Goal: Complete application form

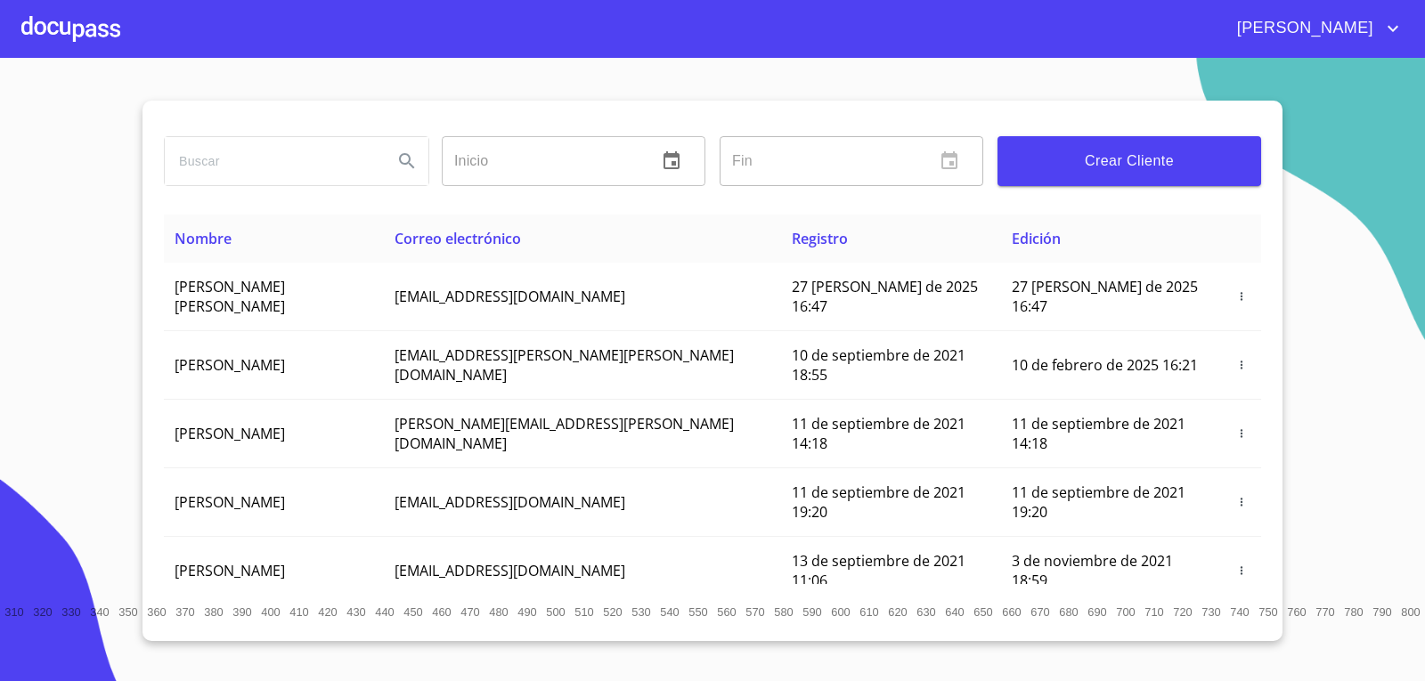
click at [69, 35] on div at bounding box center [70, 28] width 99 height 57
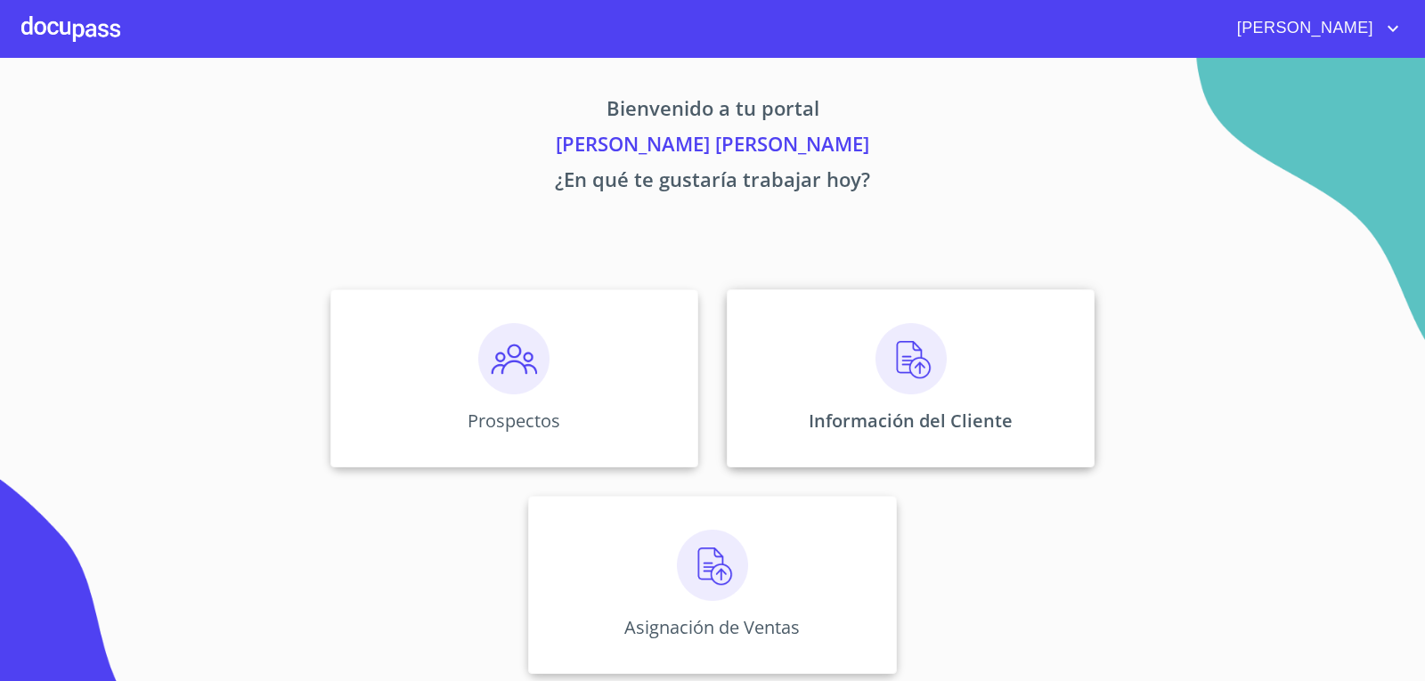
click at [876, 361] on img at bounding box center [911, 358] width 71 height 71
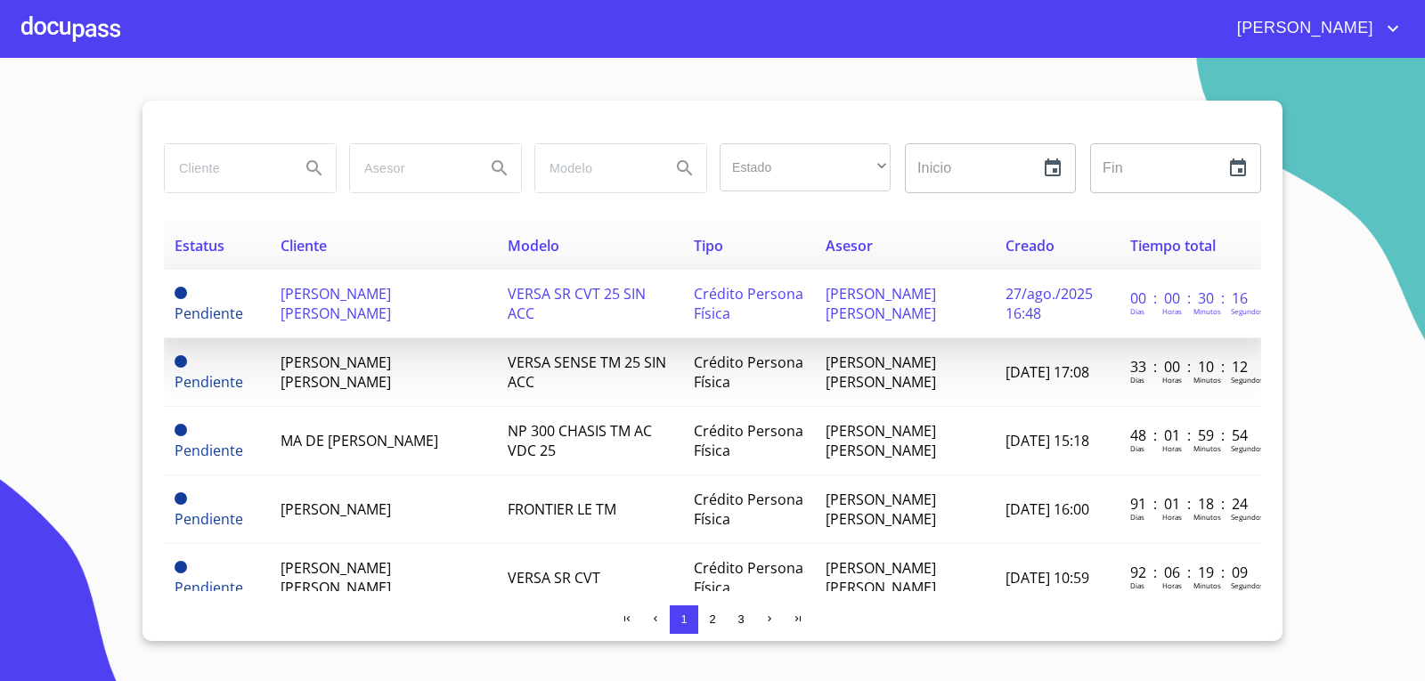
click at [1026, 302] on span "27/ago./2025 16:48" at bounding box center [1049, 303] width 87 height 39
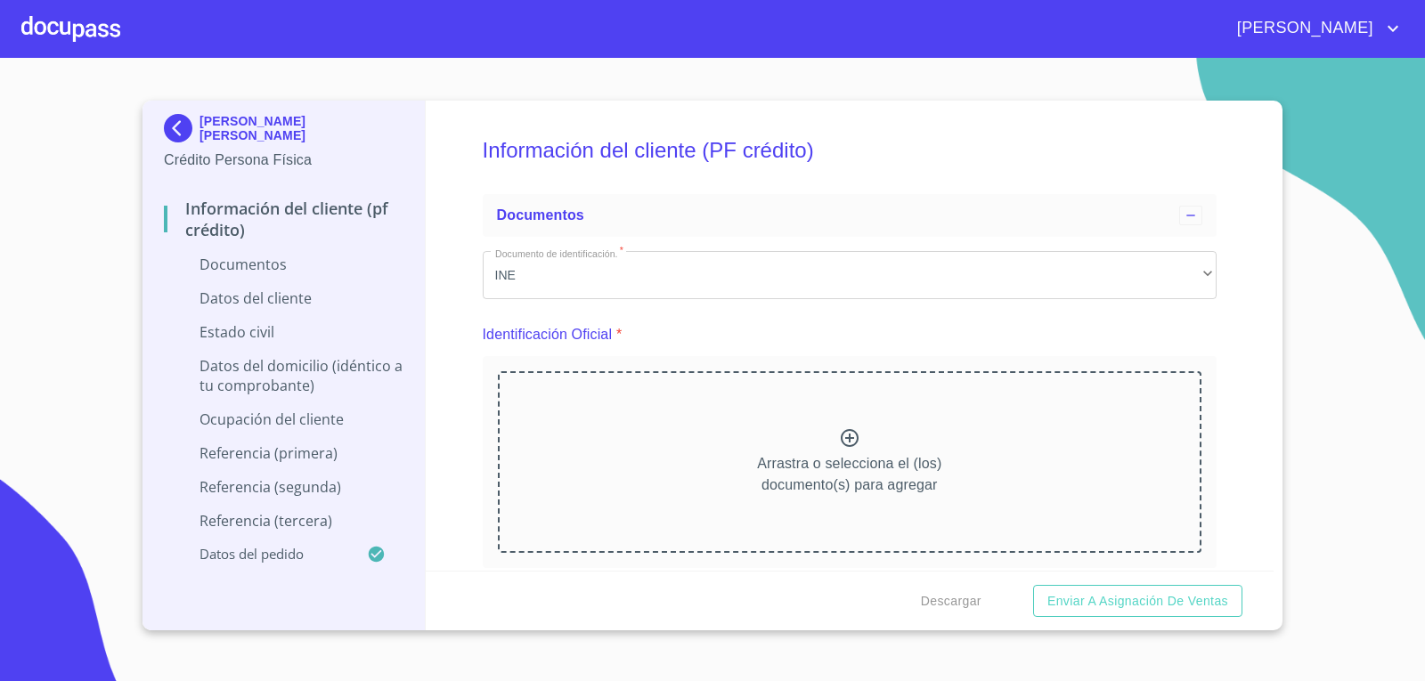
click at [843, 440] on icon at bounding box center [850, 438] width 18 height 18
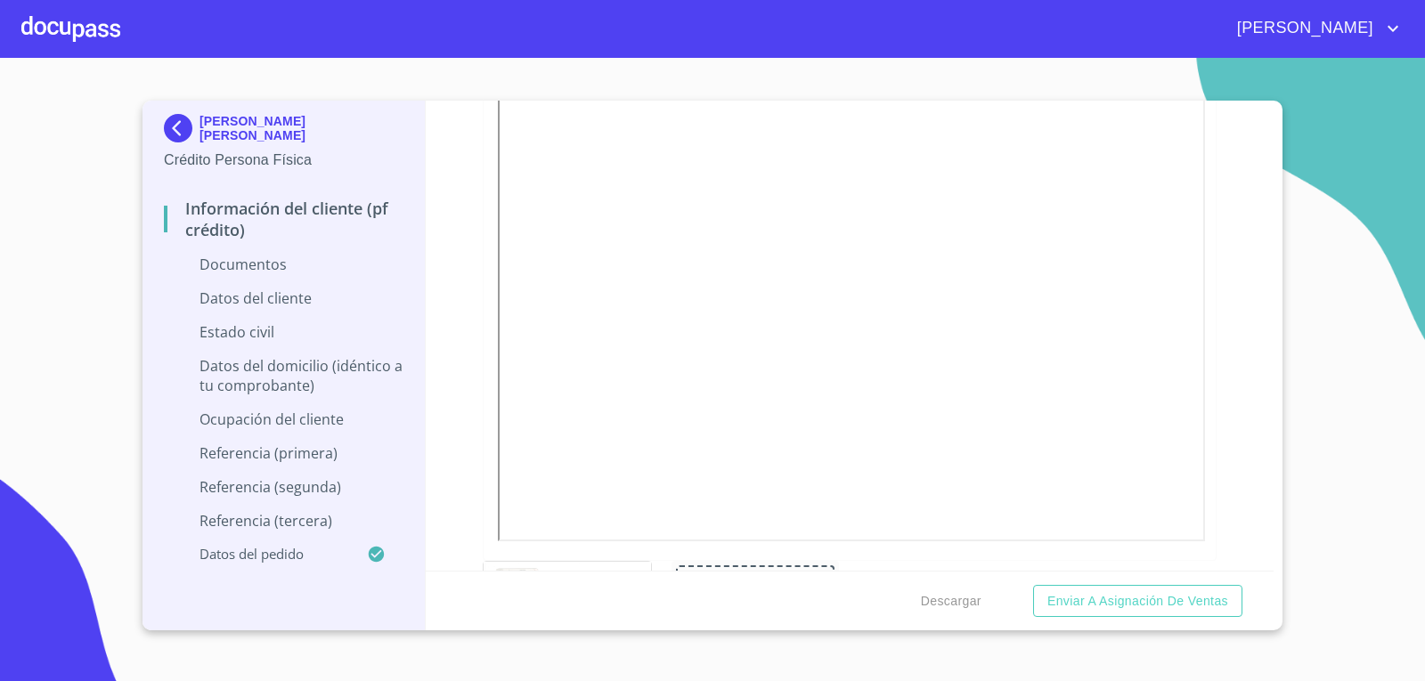
scroll to position [713, 0]
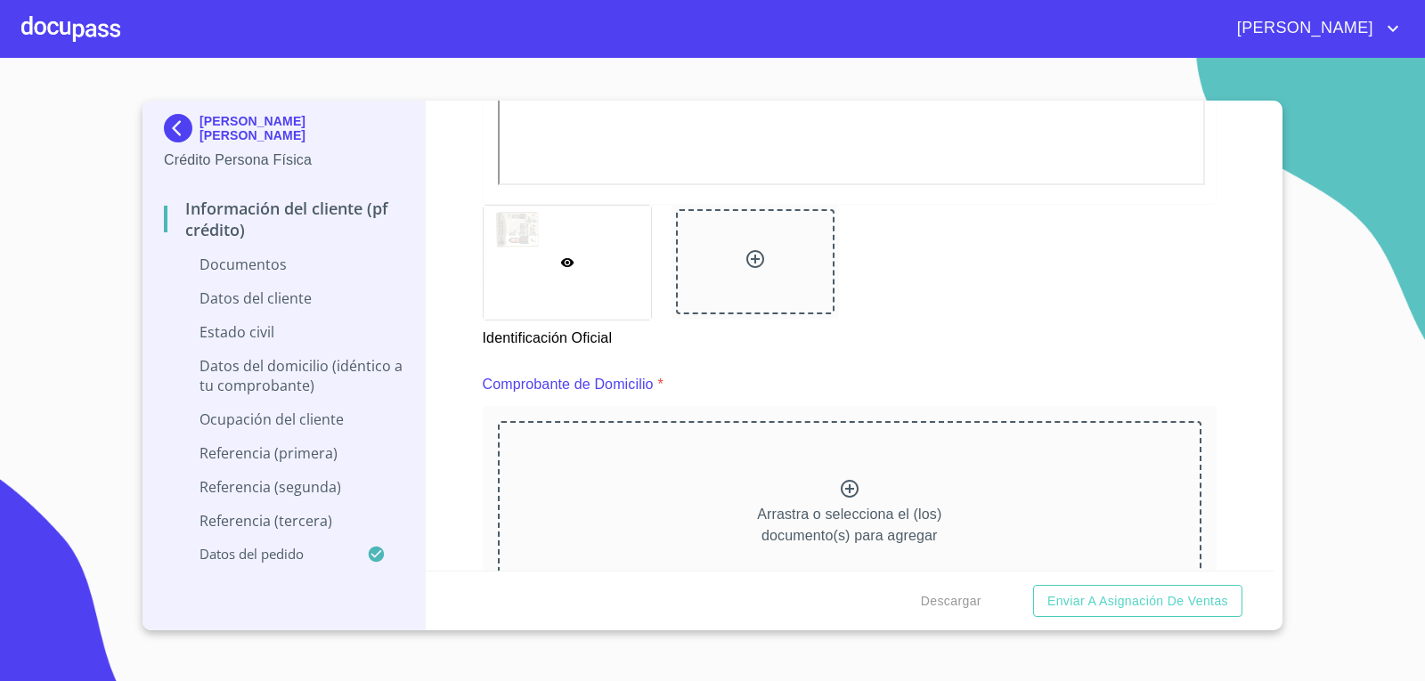
click at [747, 258] on icon at bounding box center [755, 259] width 21 height 21
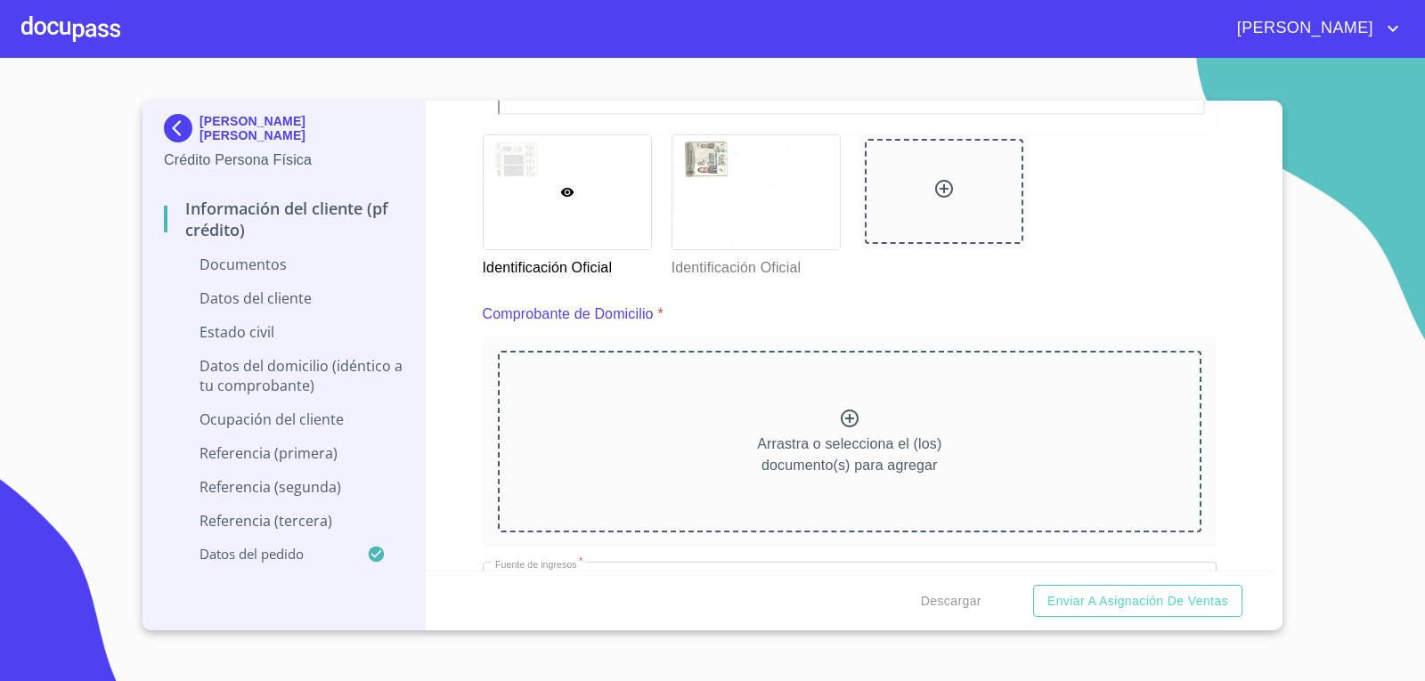
scroll to position [891, 0]
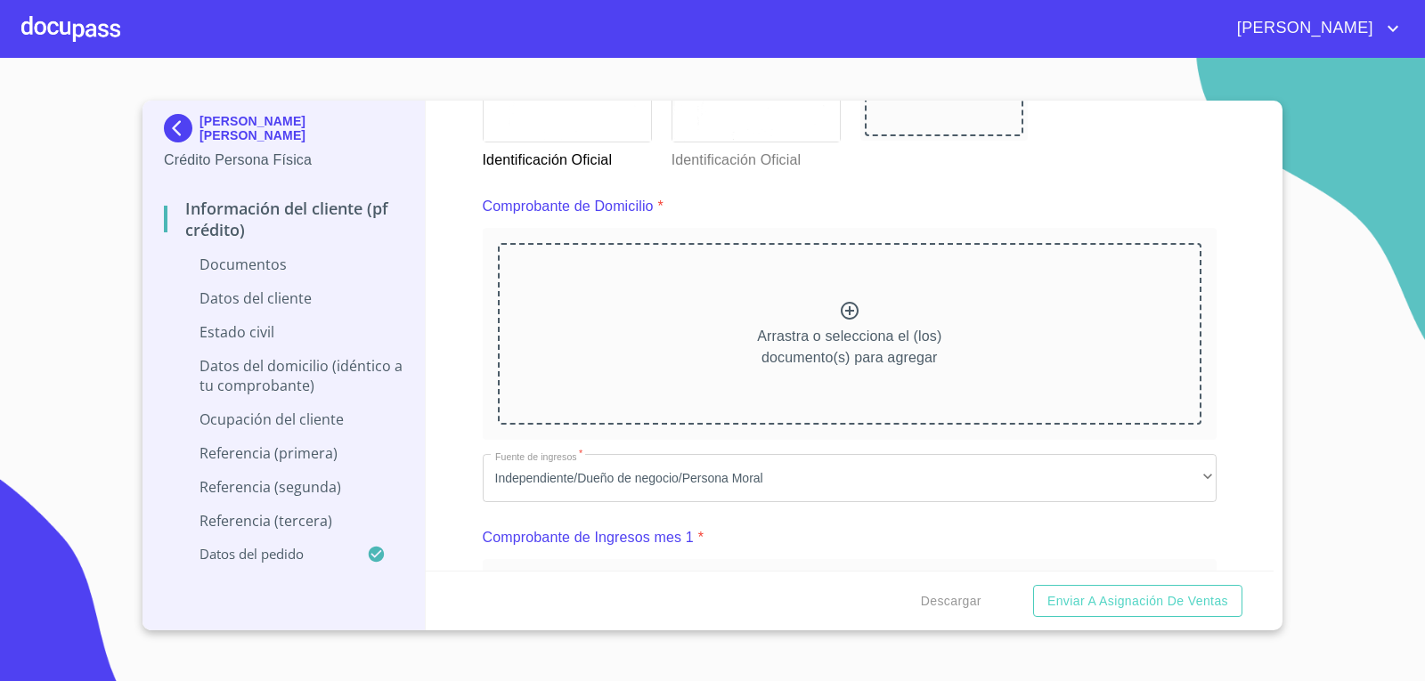
click at [842, 314] on icon at bounding box center [849, 310] width 21 height 21
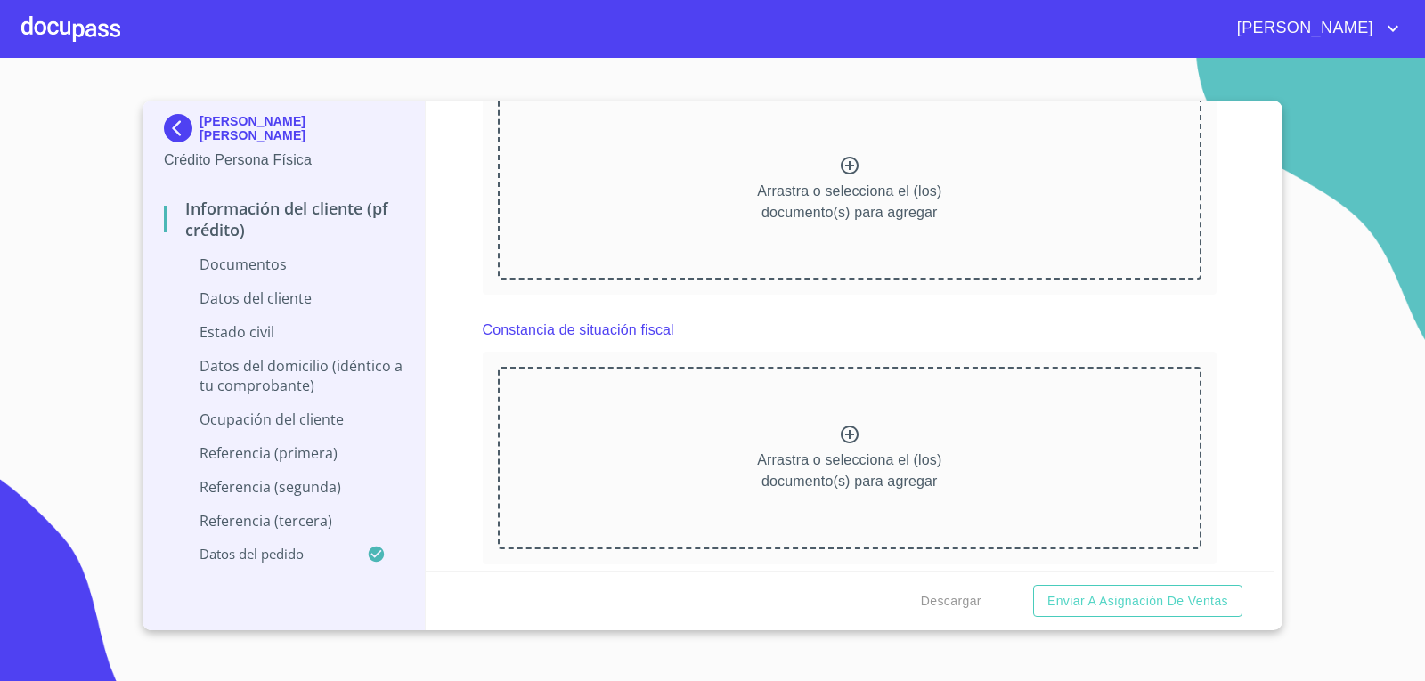
scroll to position [2227, 0]
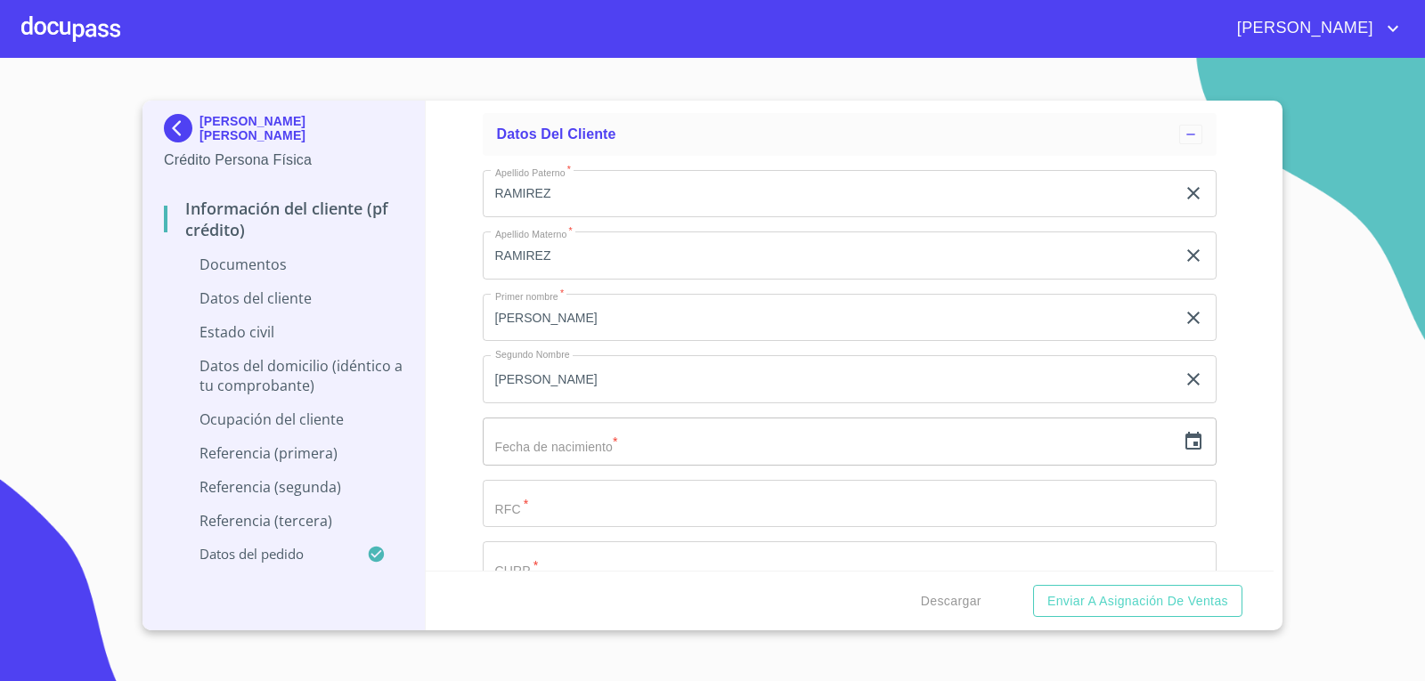
scroll to position [3118, 0]
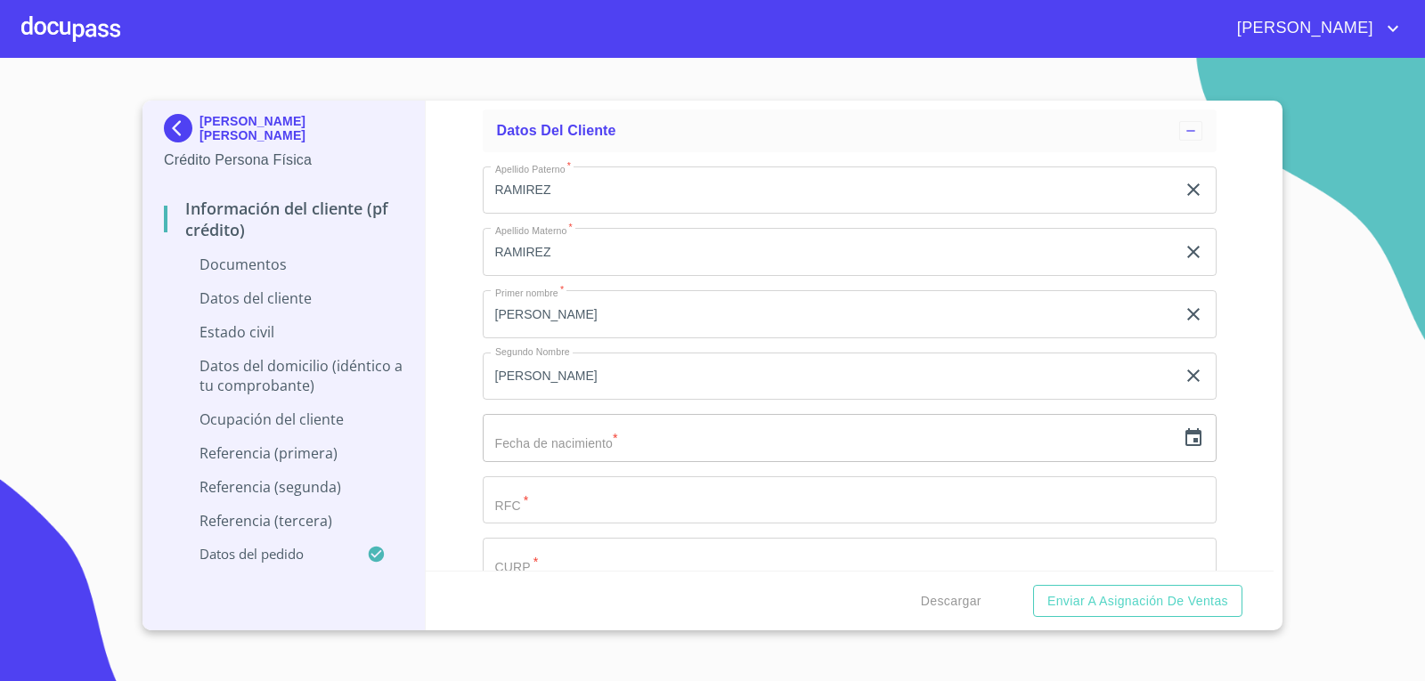
scroll to position [3831, 0]
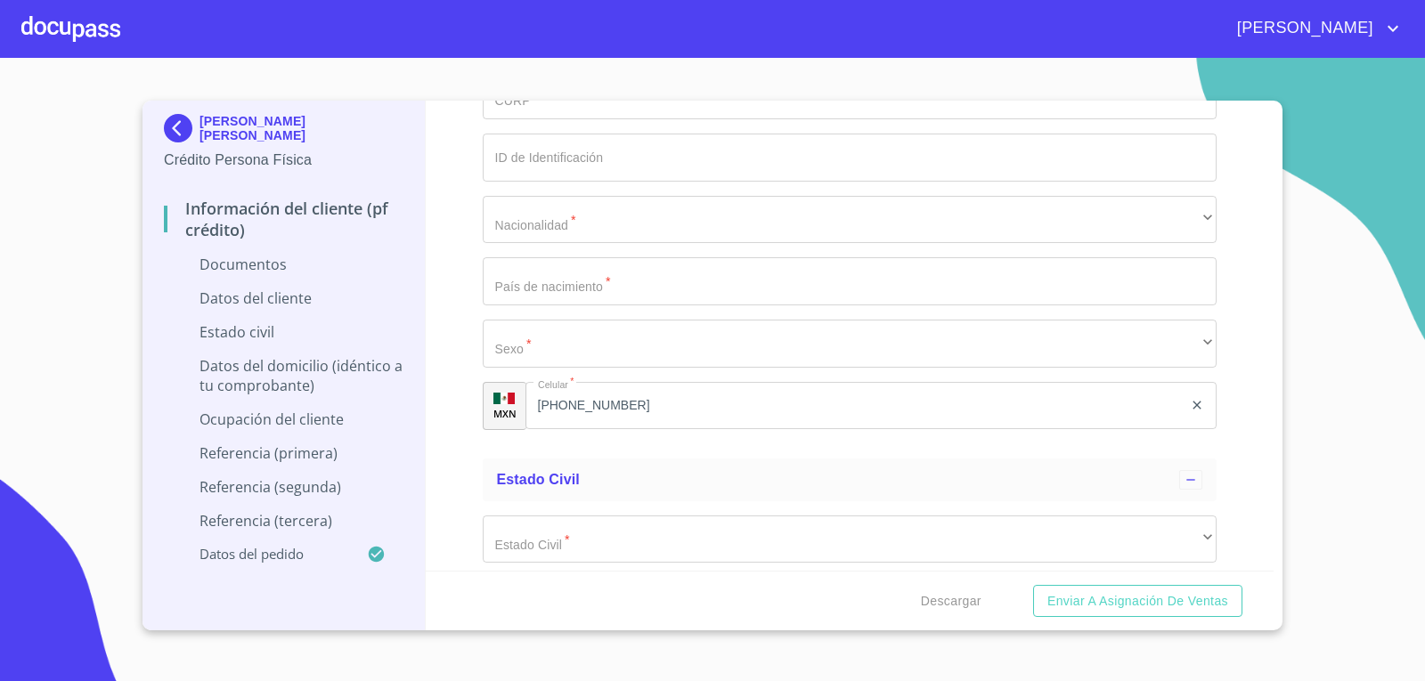
scroll to position [4543, 0]
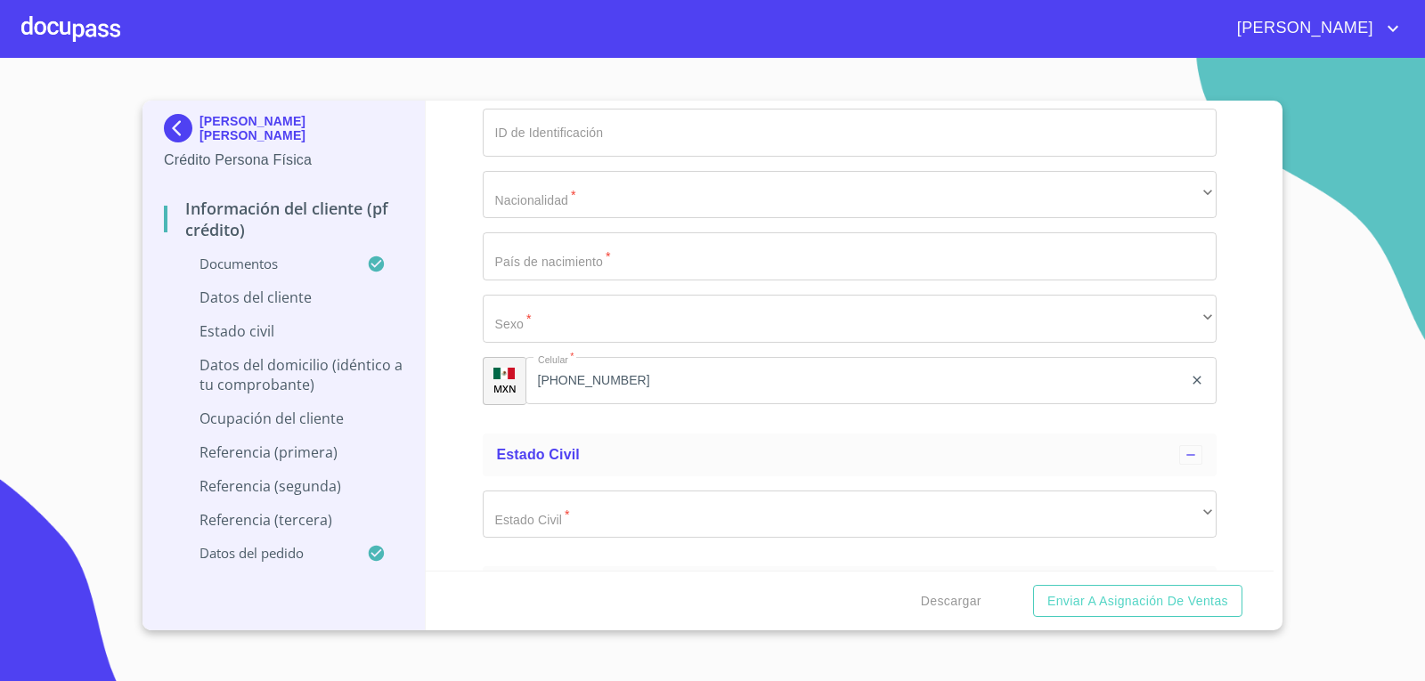
scroll to position [5400, 0]
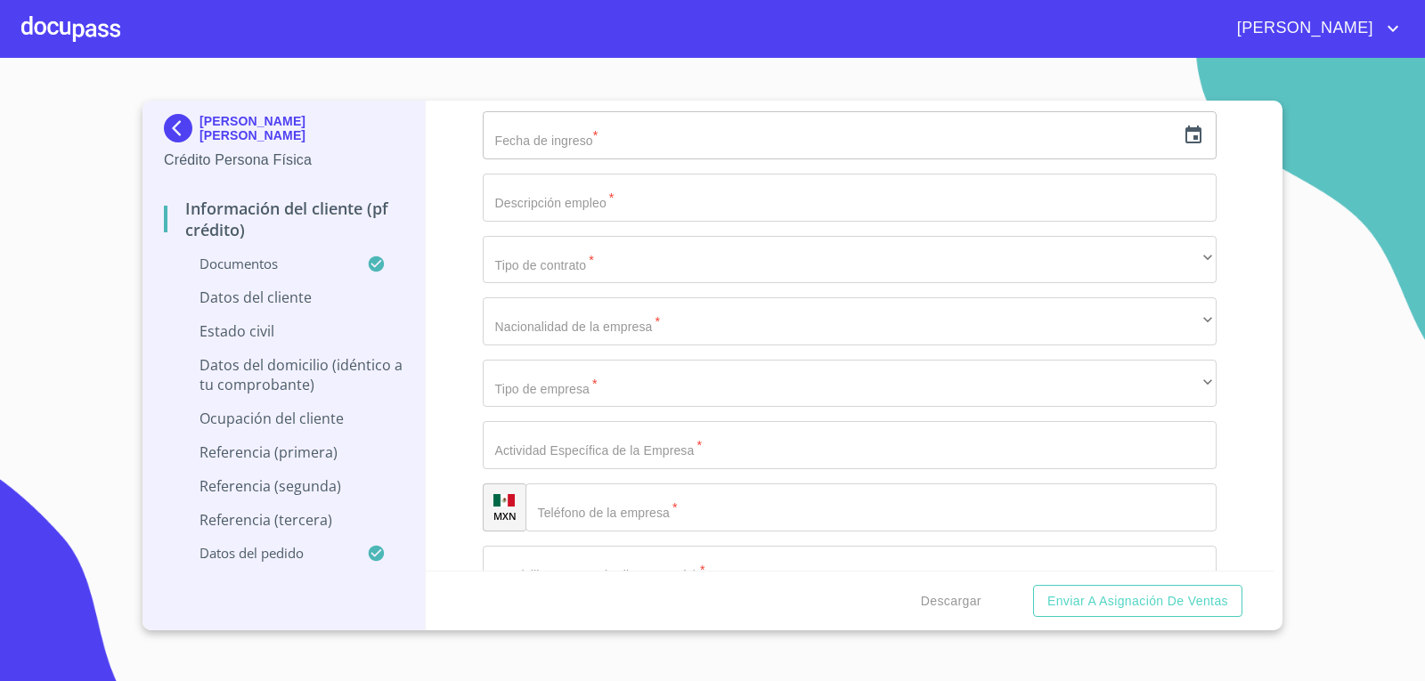
scroll to position [6703, 0]
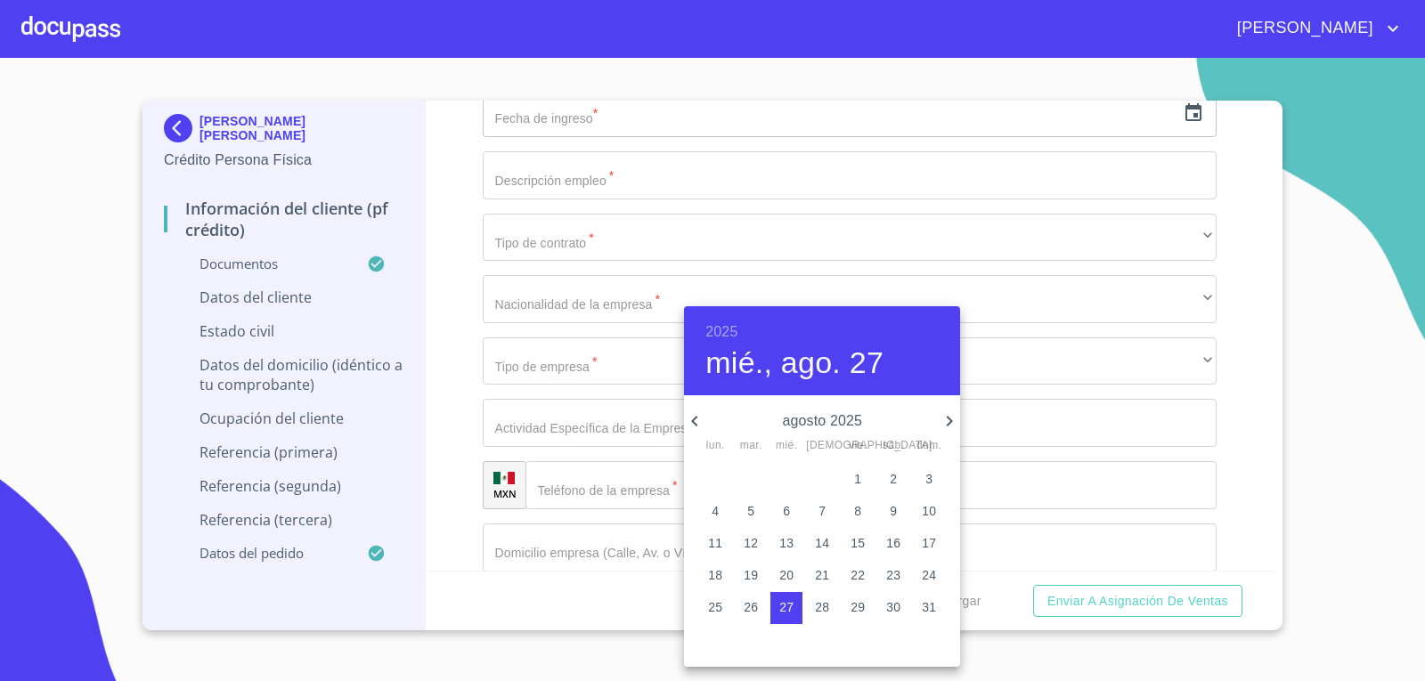
click at [804, 415] on p "agosto 2025" at bounding box center [822, 421] width 233 height 21
click at [725, 324] on h6 "2025" at bounding box center [722, 332] width 32 height 25
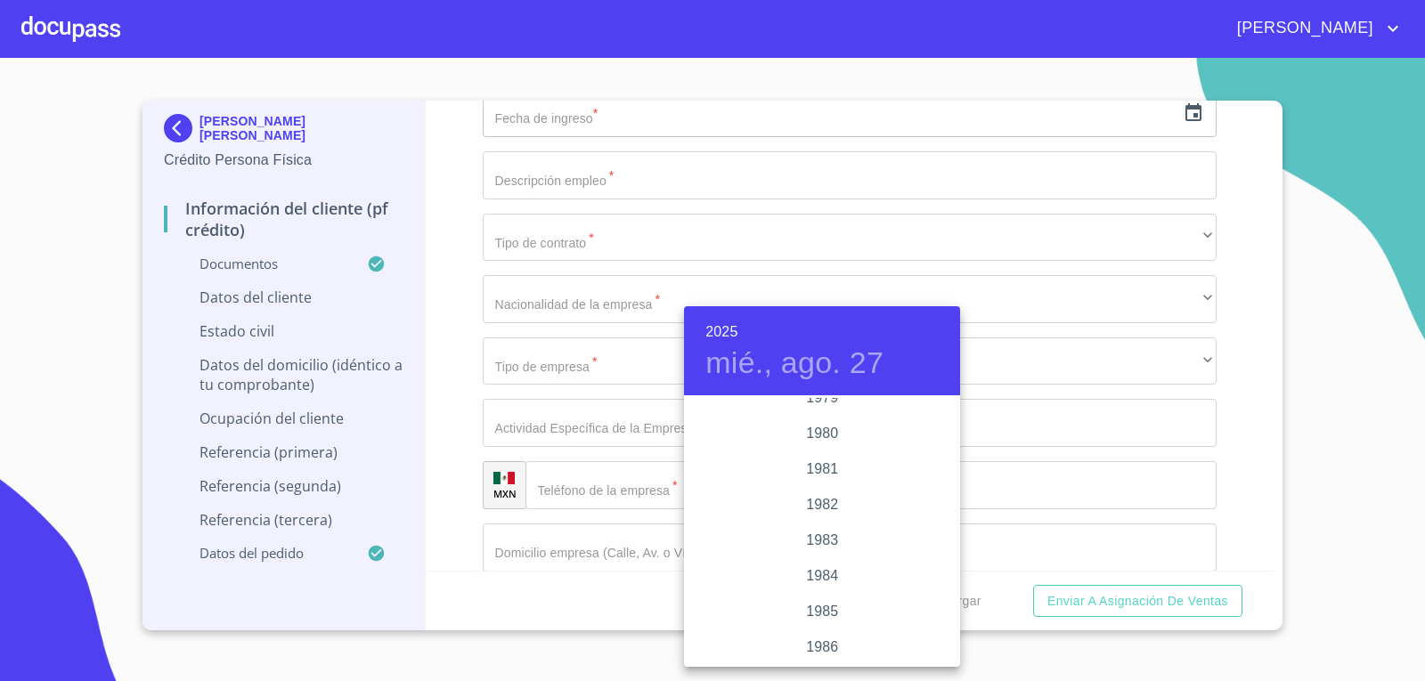
scroll to position [1497, 0]
click at [826, 478] on div "1969" at bounding box center [822, 487] width 276 height 36
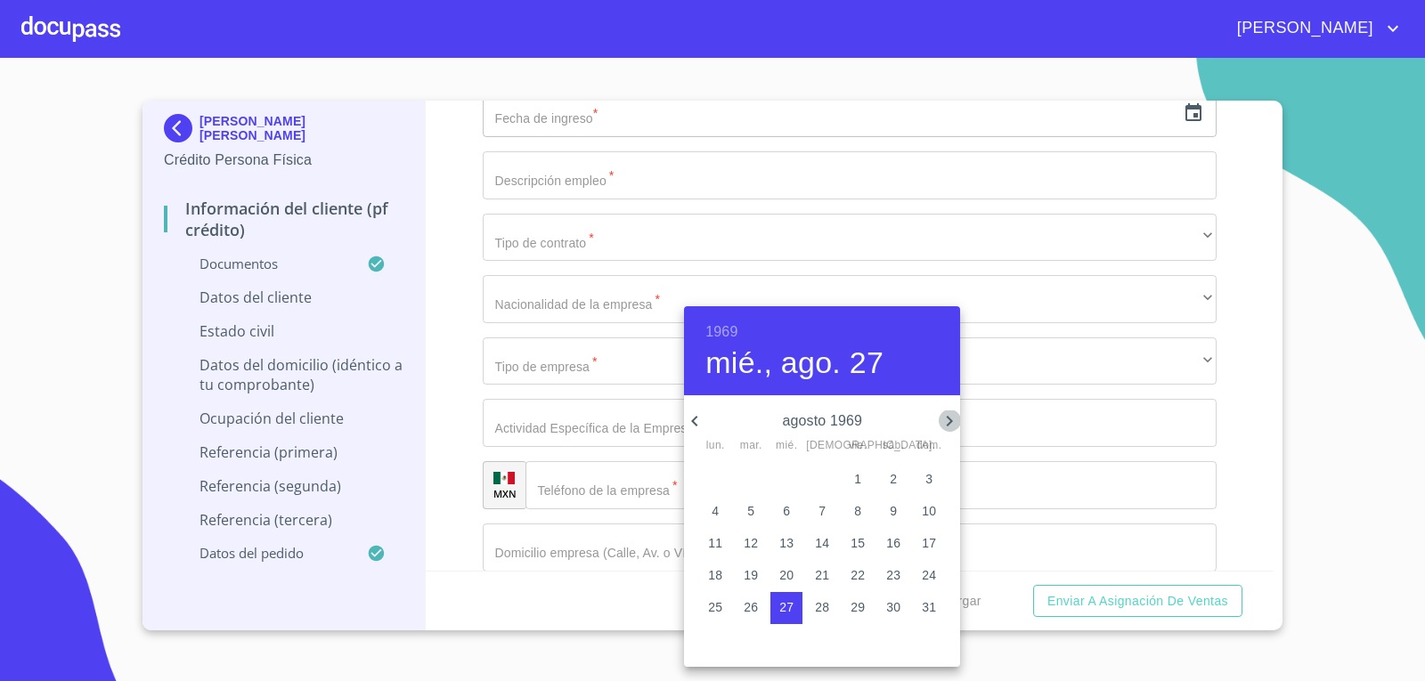
click at [957, 420] on icon "button" at bounding box center [949, 421] width 21 height 21
click at [952, 420] on icon "button" at bounding box center [949, 421] width 21 height 21
click at [826, 540] on p "13" at bounding box center [822, 543] width 14 height 18
type input "13 de nov. de 1969"
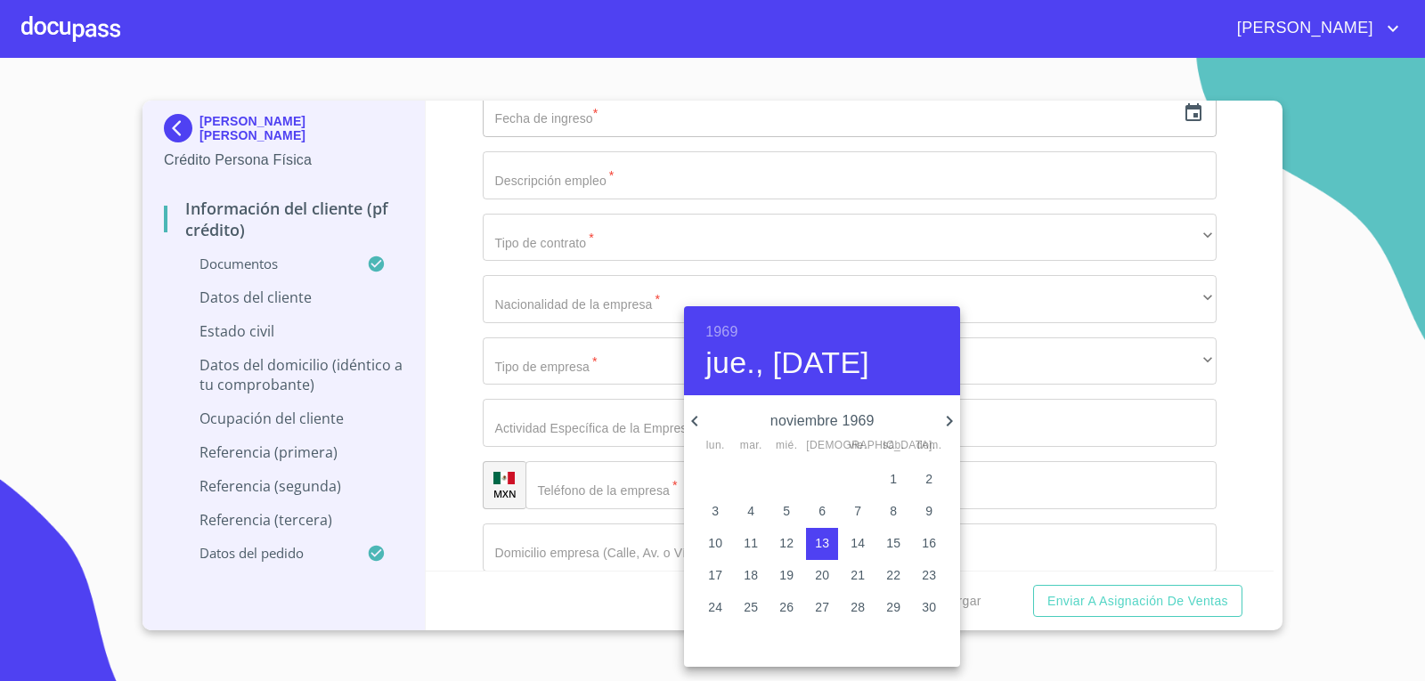
click at [615, 590] on div at bounding box center [712, 340] width 1425 height 681
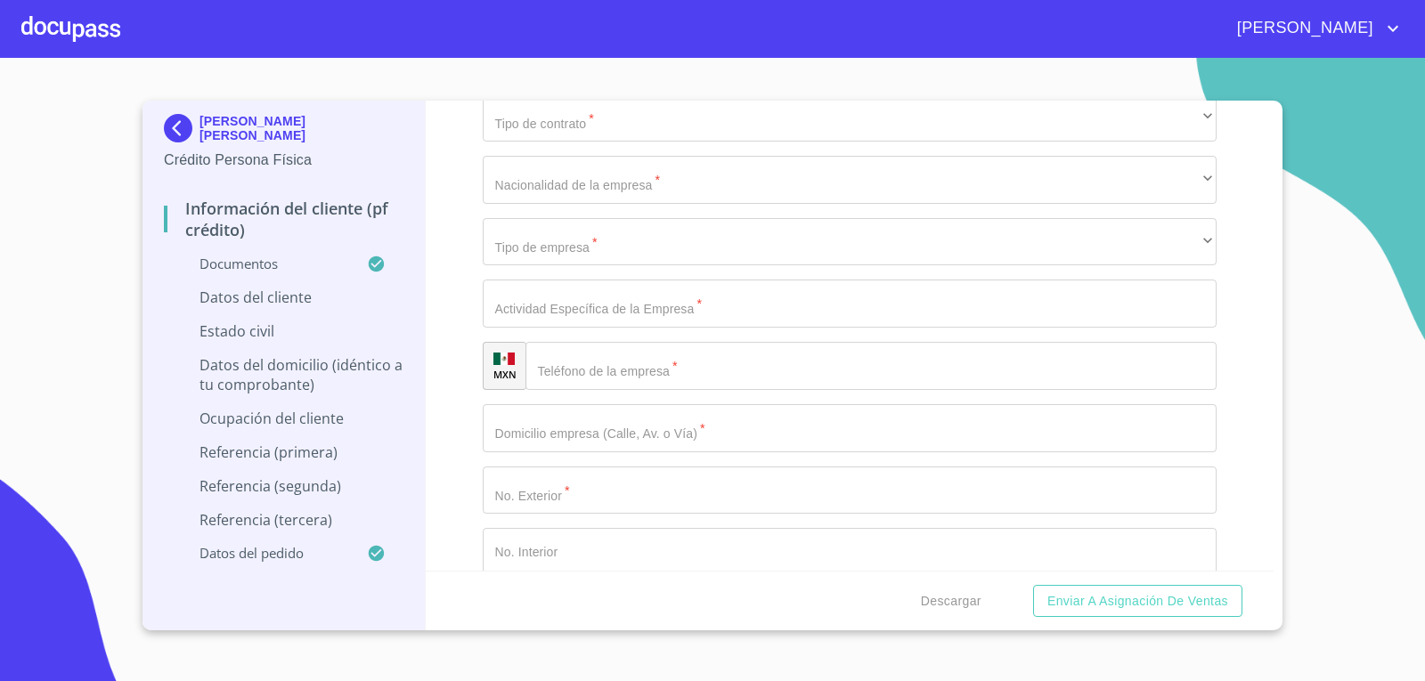
scroll to position [6881, 0]
type input "RARA691113D61"
type input "RARA691113HJCMML05"
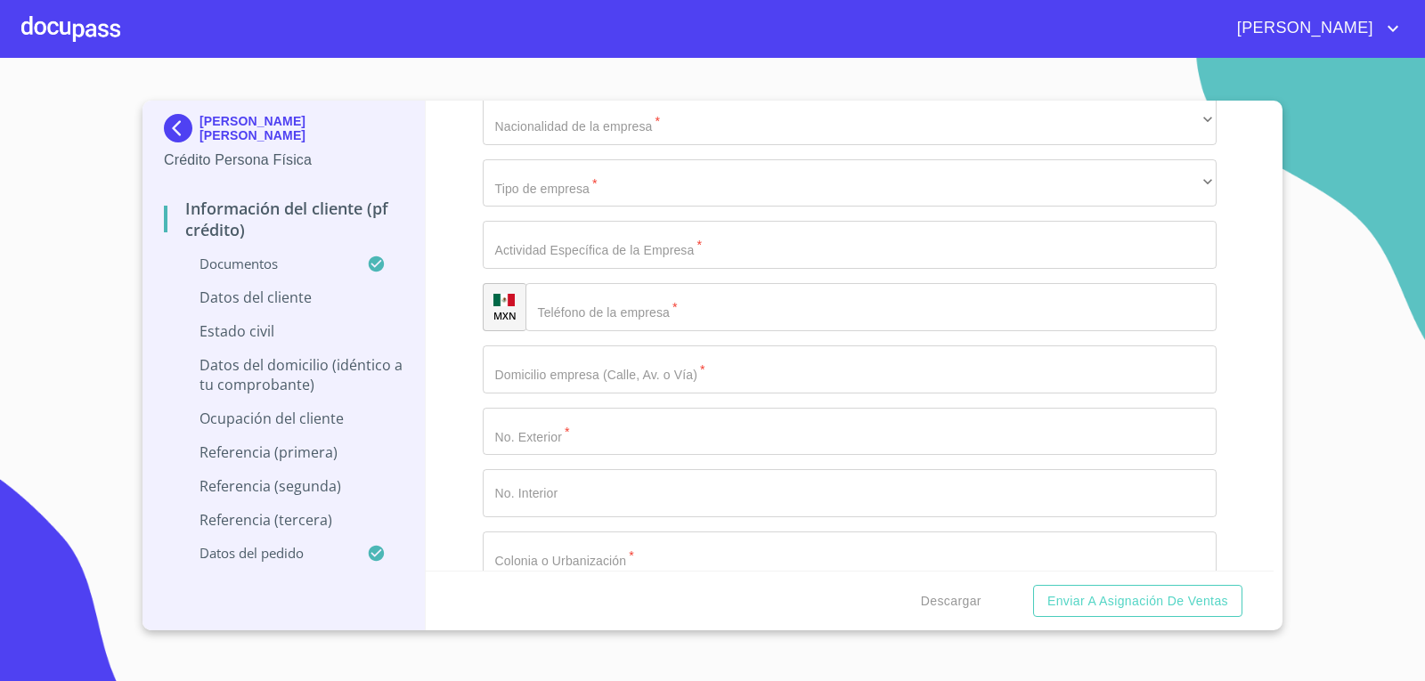
type input "2602273169"
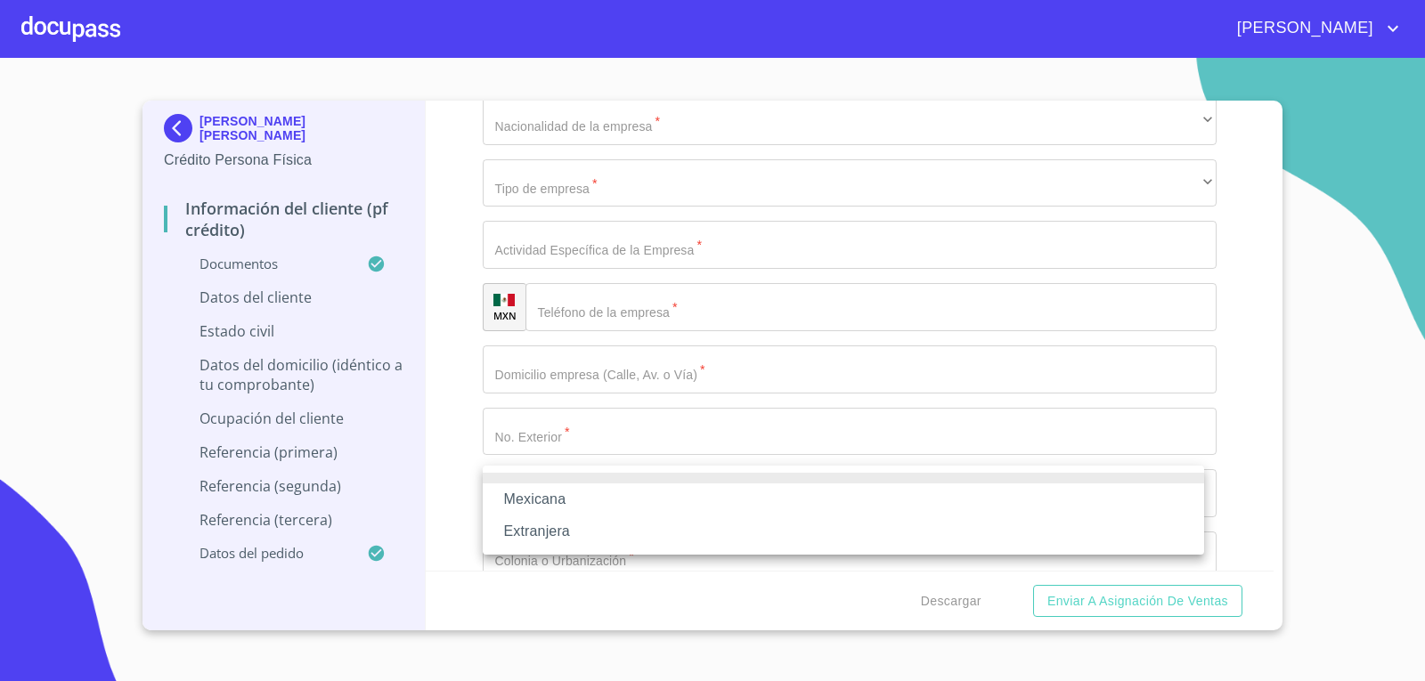
click at [677, 495] on li "Mexicana" at bounding box center [844, 500] width 722 height 32
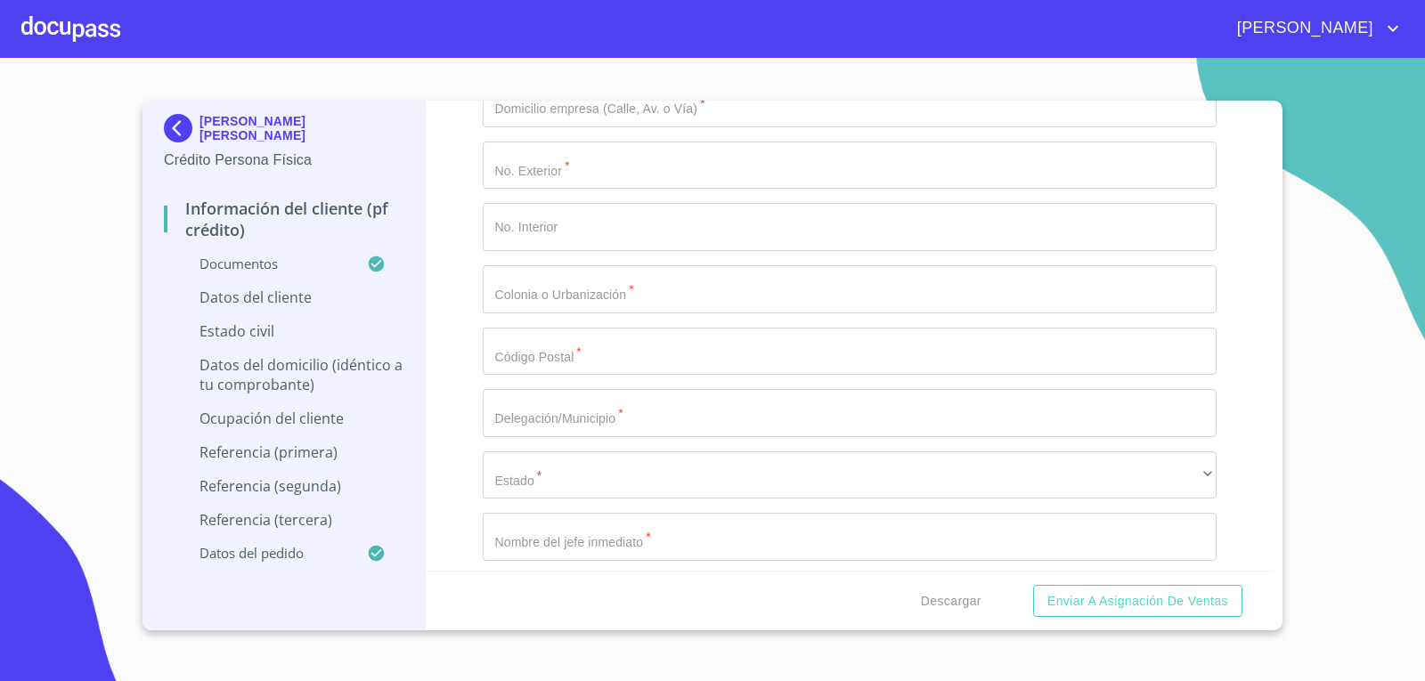
scroll to position [7148, 0]
type input "[GEOGRAPHIC_DATA]"
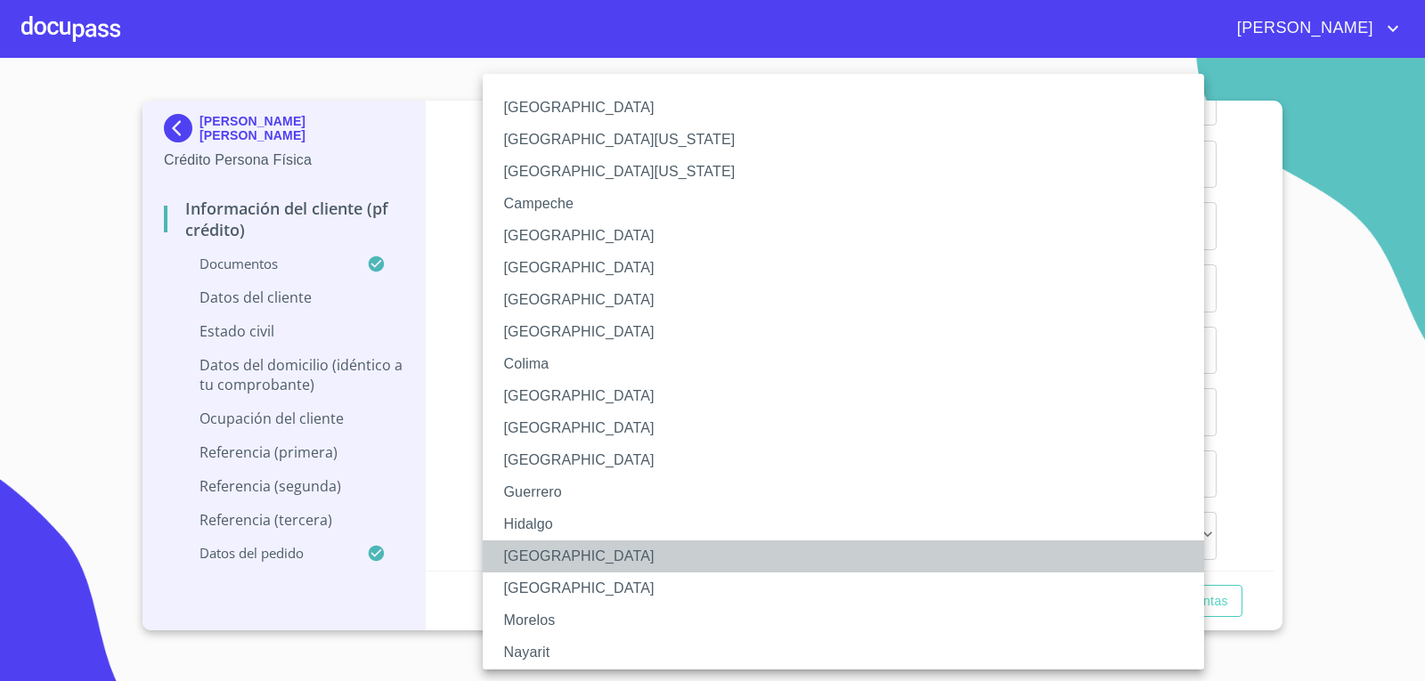
click at [580, 557] on li "[GEOGRAPHIC_DATA]" at bounding box center [850, 557] width 735 height 32
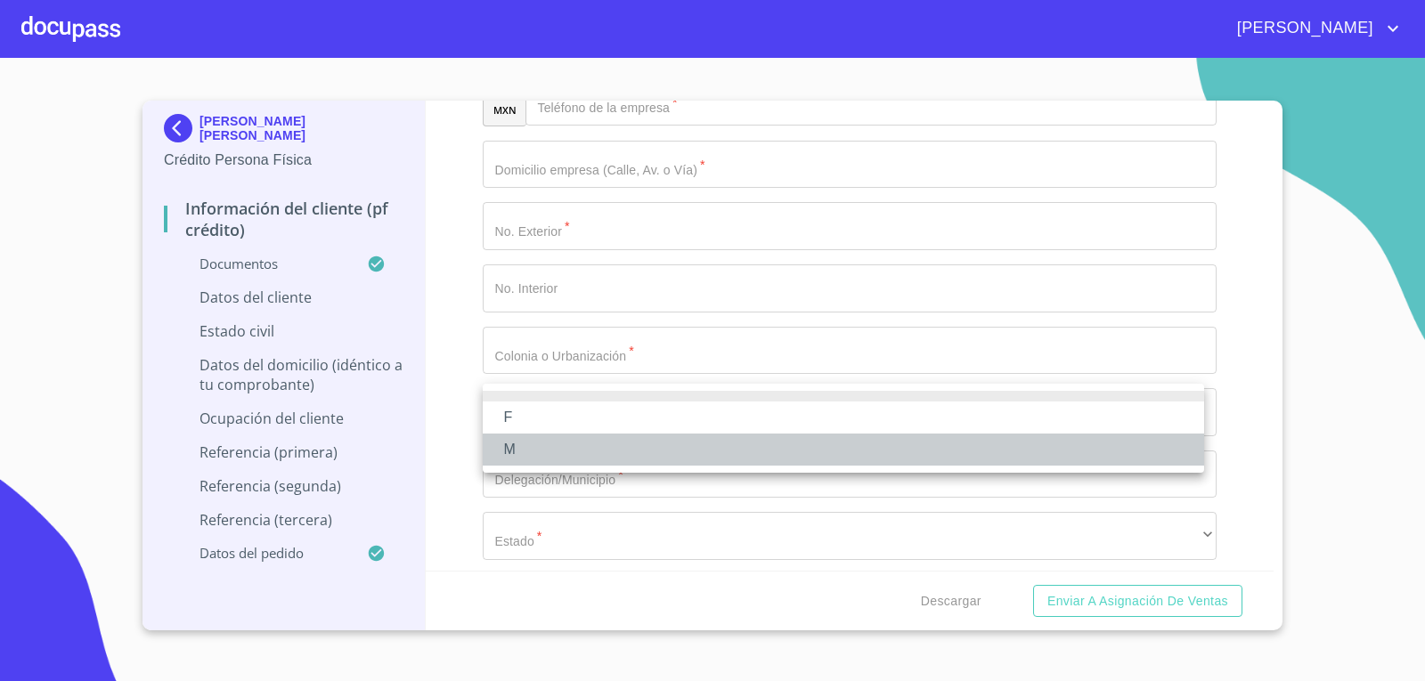
click at [549, 445] on li "M" at bounding box center [844, 450] width 722 height 32
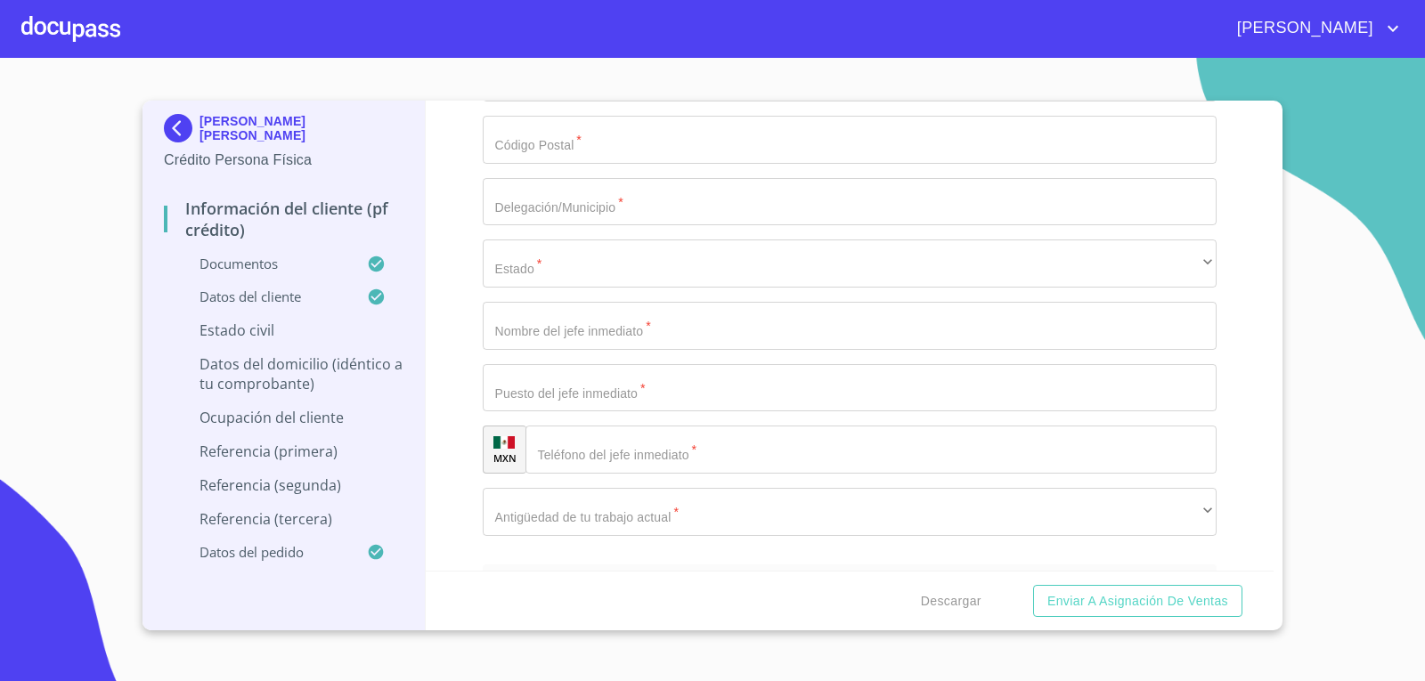
scroll to position [7504, 0]
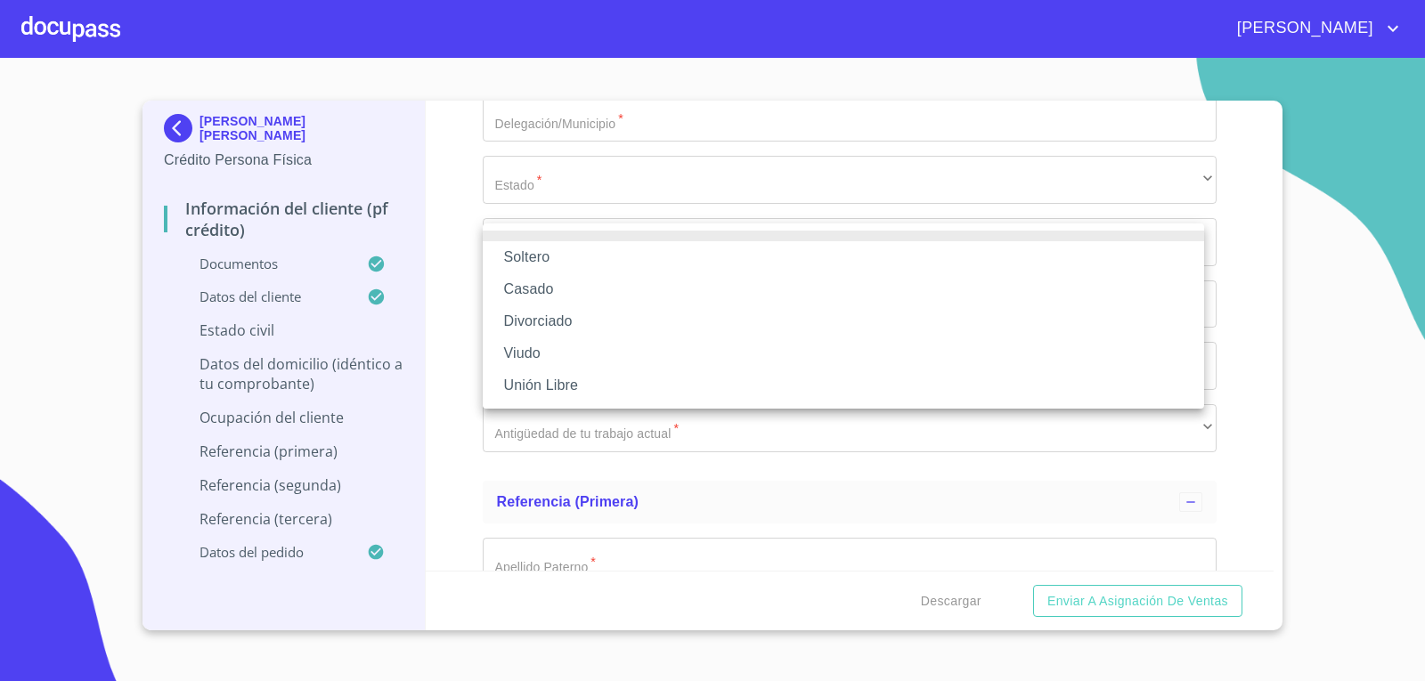
click at [583, 260] on li "Soltero" at bounding box center [844, 257] width 722 height 32
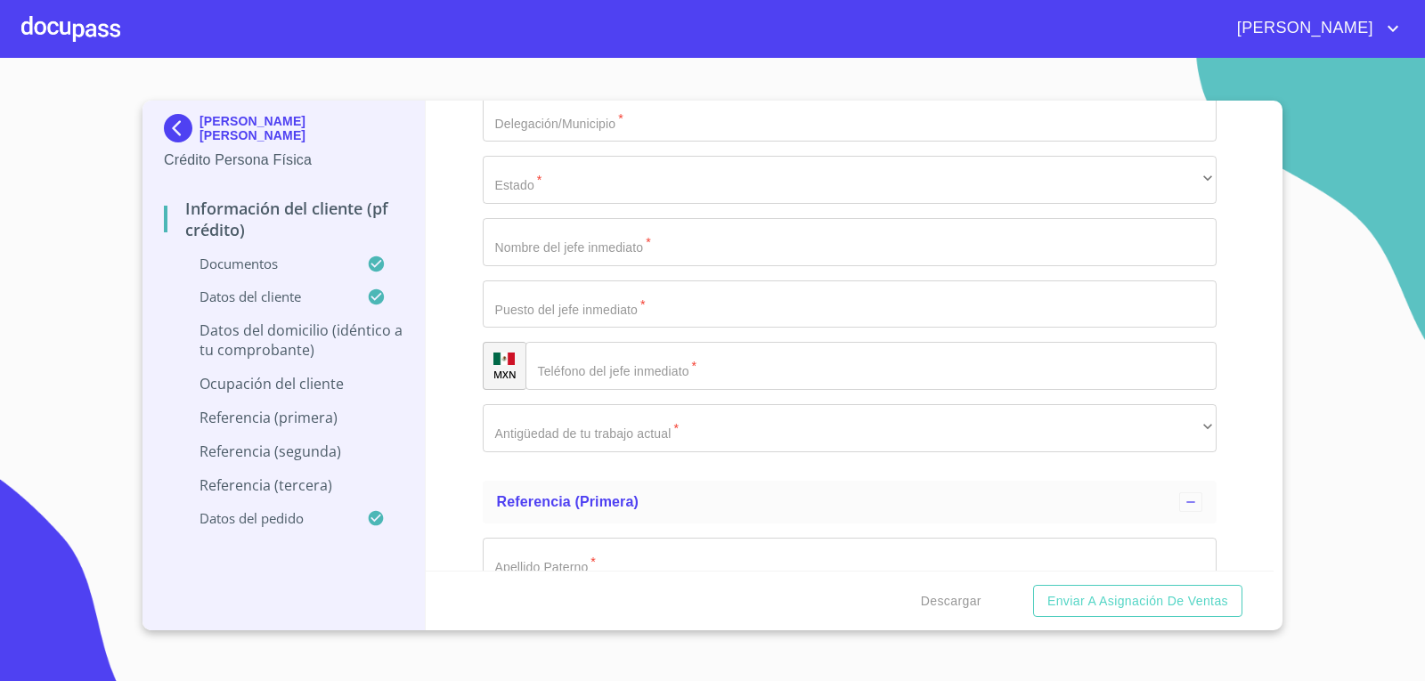
type input "[PERSON_NAME] [PERSON_NAME]"
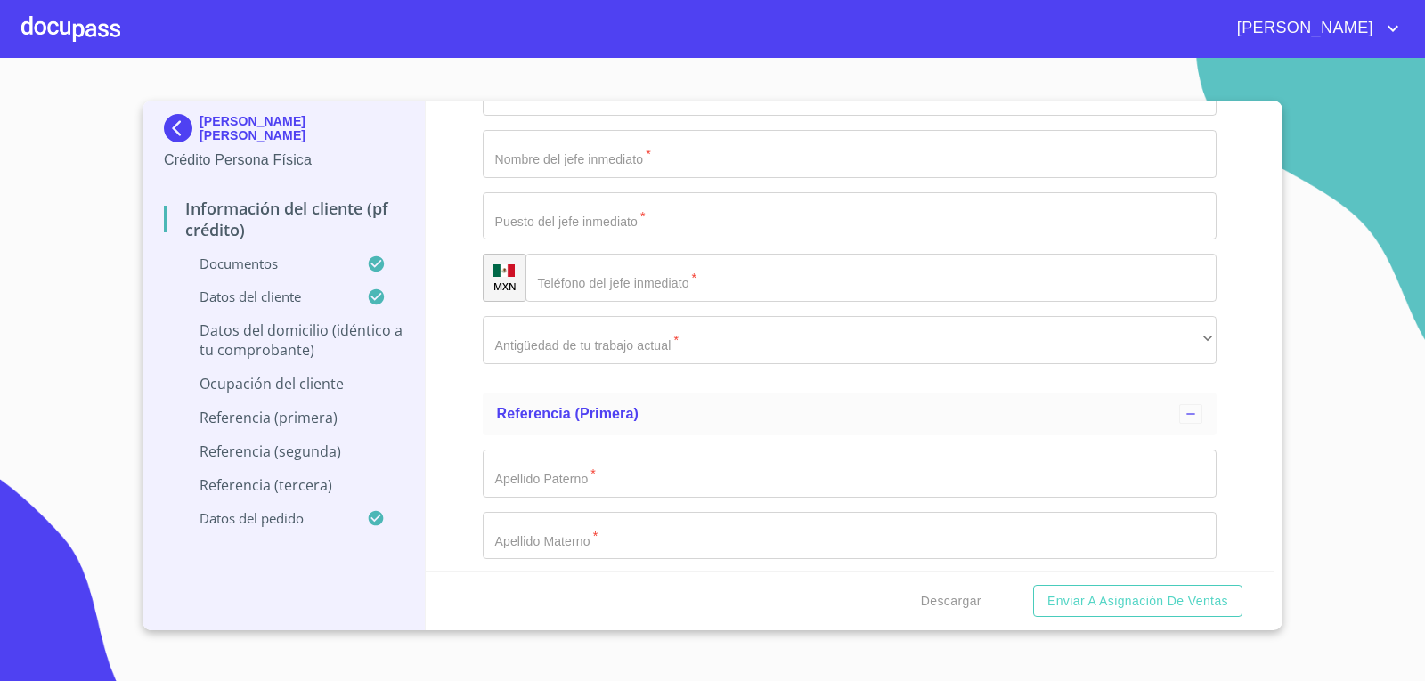
scroll to position [7593, 0]
type input "91"
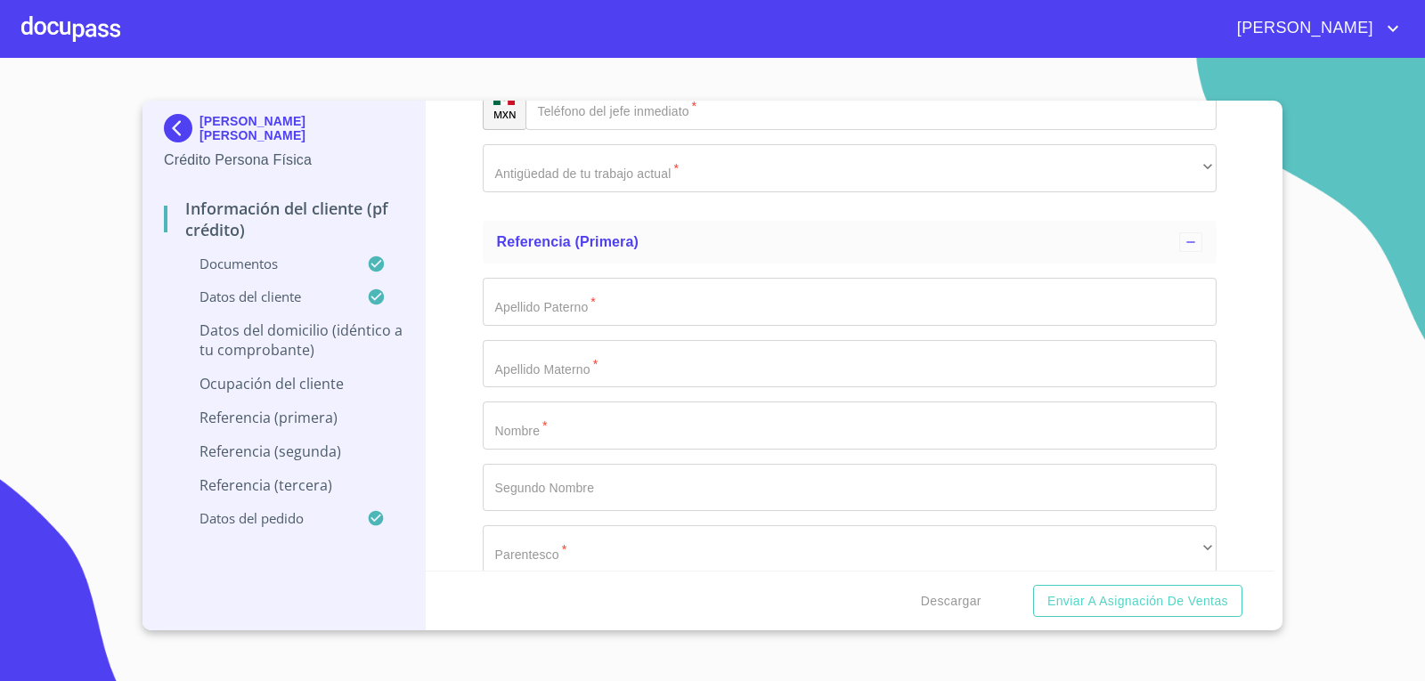
scroll to position [7861, 0]
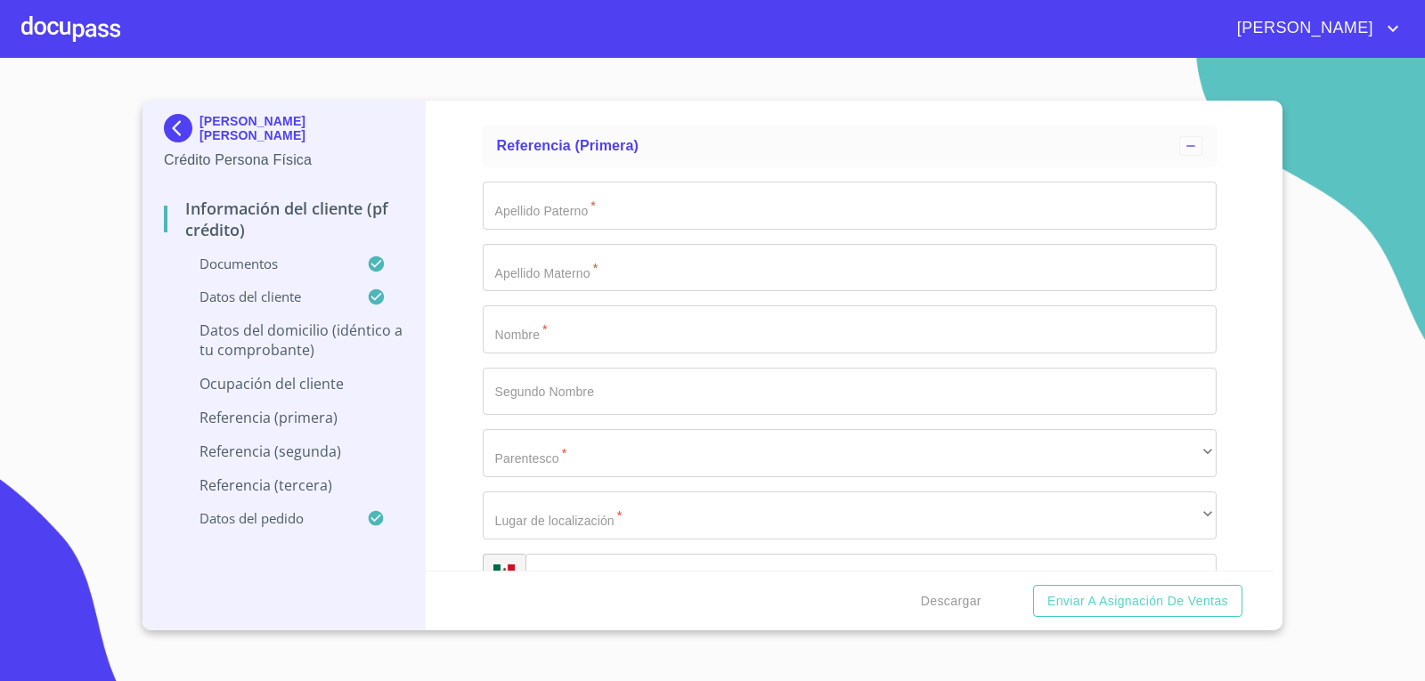
type input "[GEOGRAPHIC_DATA] Y RIO HONDO"
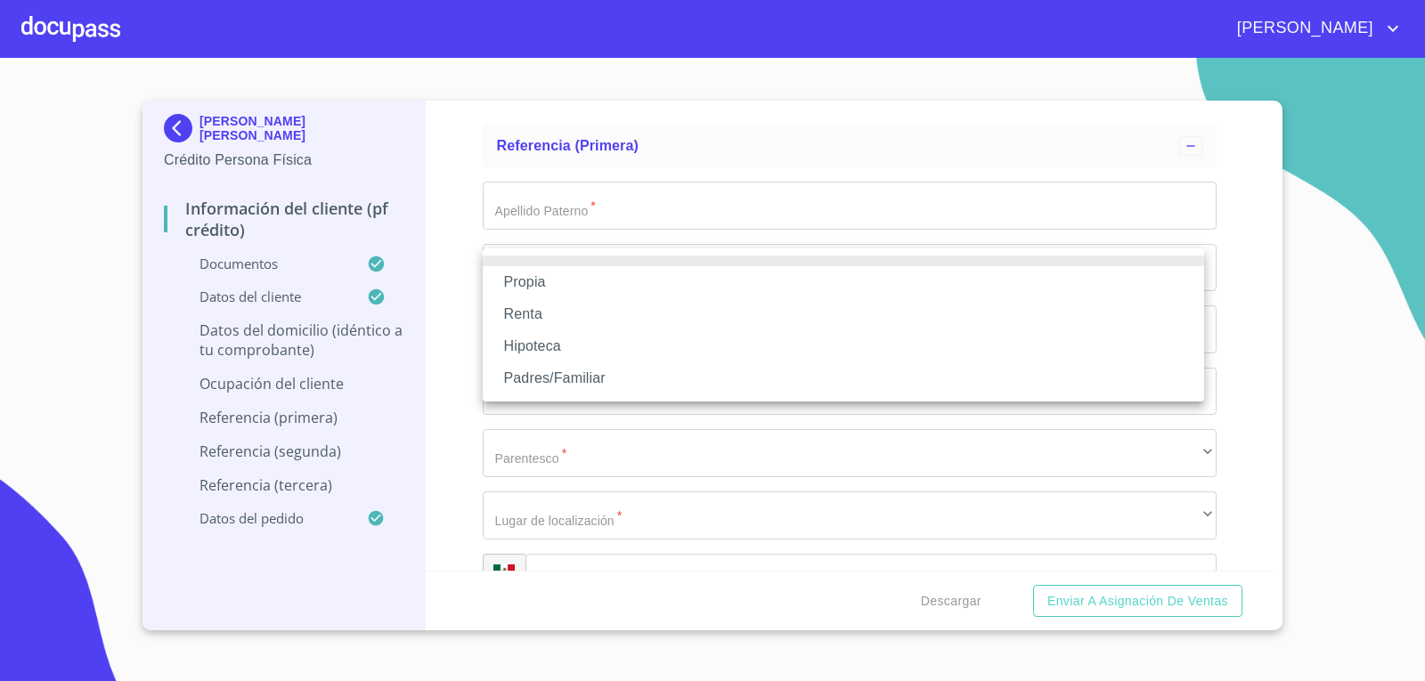
click at [617, 293] on li "Propia" at bounding box center [844, 282] width 722 height 32
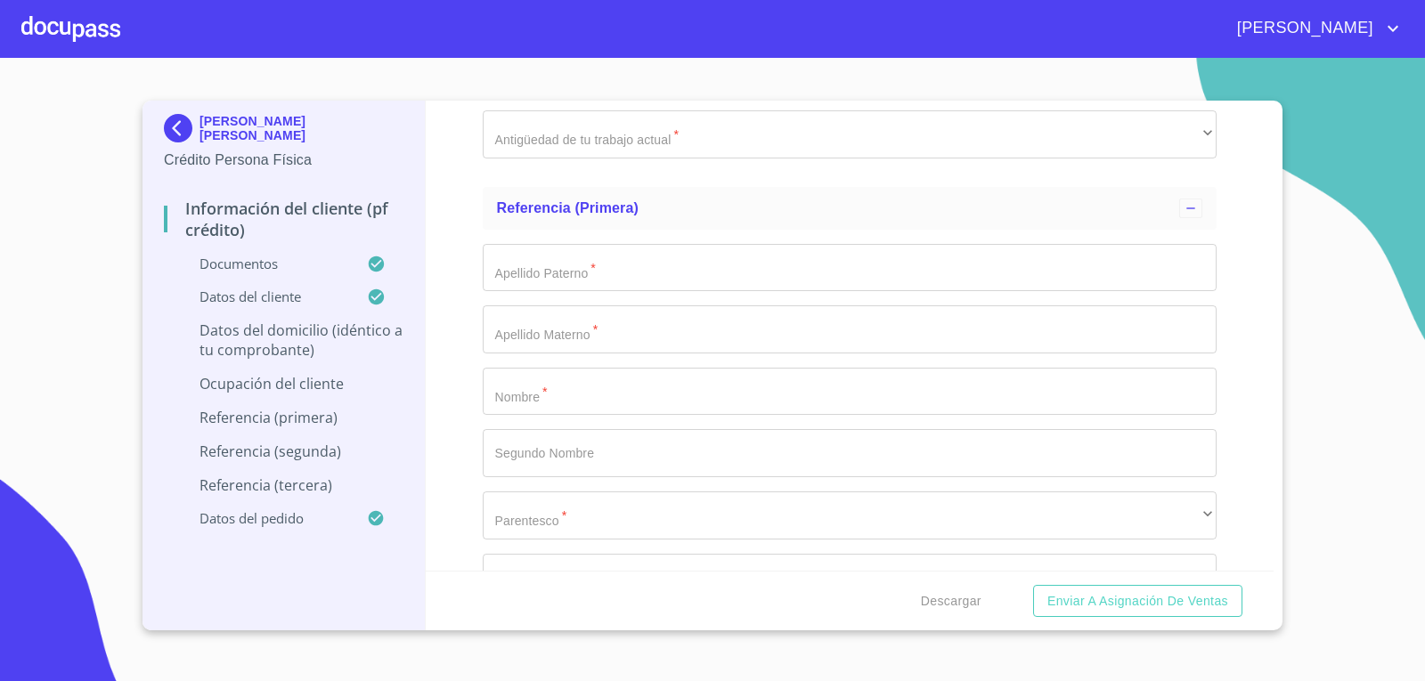
type input "$1,200,000"
type input "LOMAS DEL CUATRO"
click at [428, 449] on div "Información del cliente (PF crédito) Documentos Documento de identificación.   …" at bounding box center [850, 336] width 849 height 470
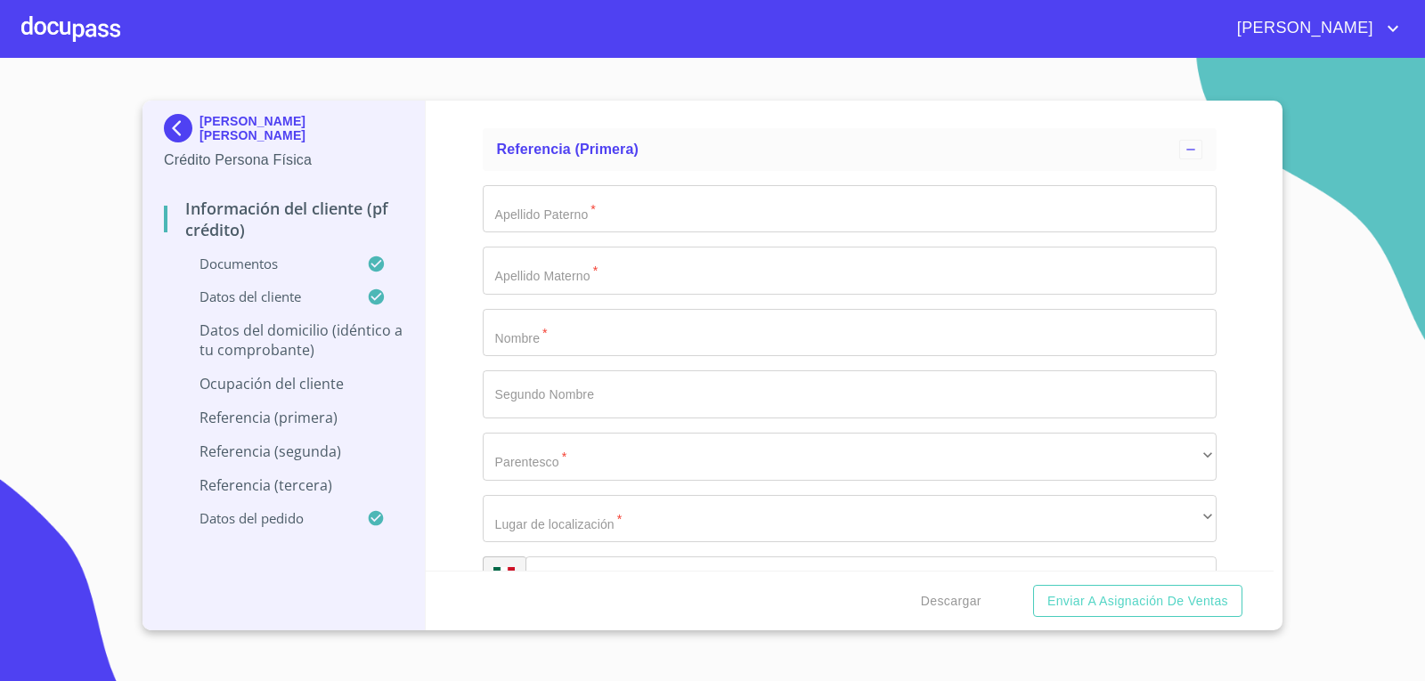
scroll to position [8039, 0]
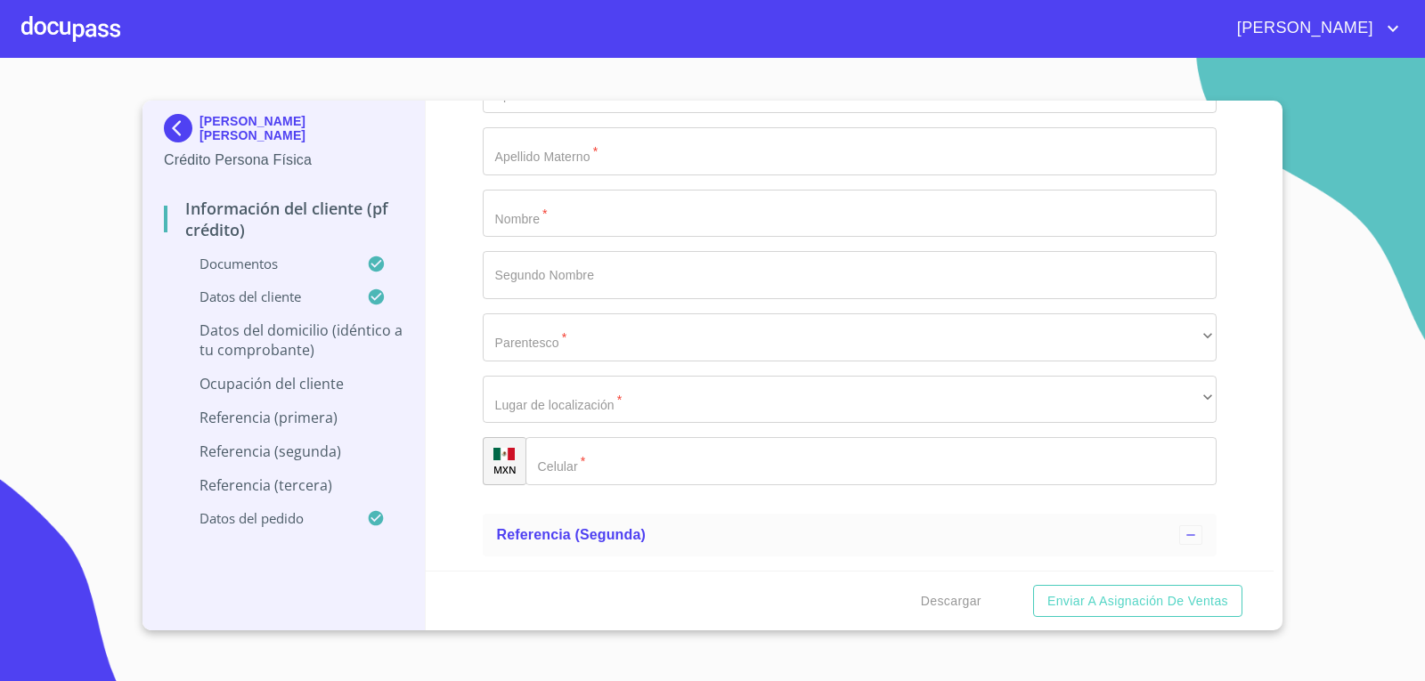
type input "[GEOGRAPHIC_DATA]"
type input "SAN [PERSON_NAME] TLAQUEPAQUE"
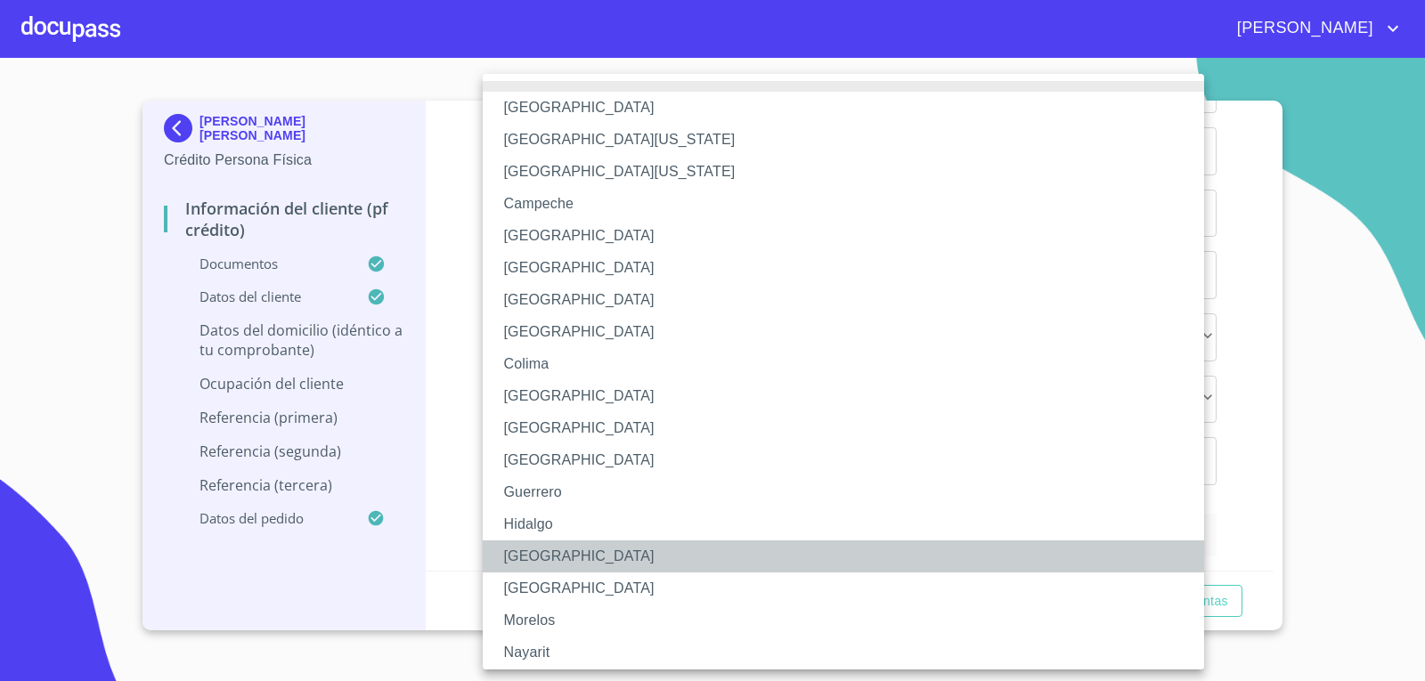
click at [567, 546] on li "[GEOGRAPHIC_DATA]" at bounding box center [850, 557] width 735 height 32
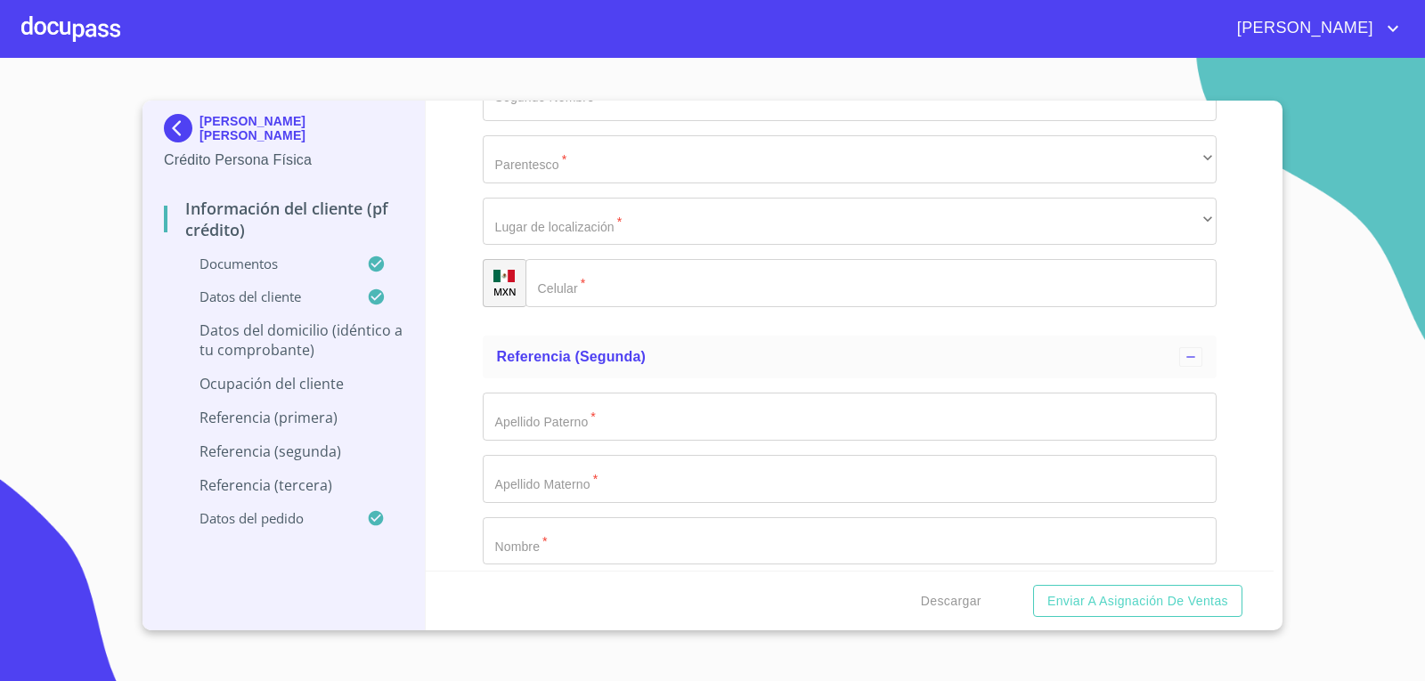
type input "45599"
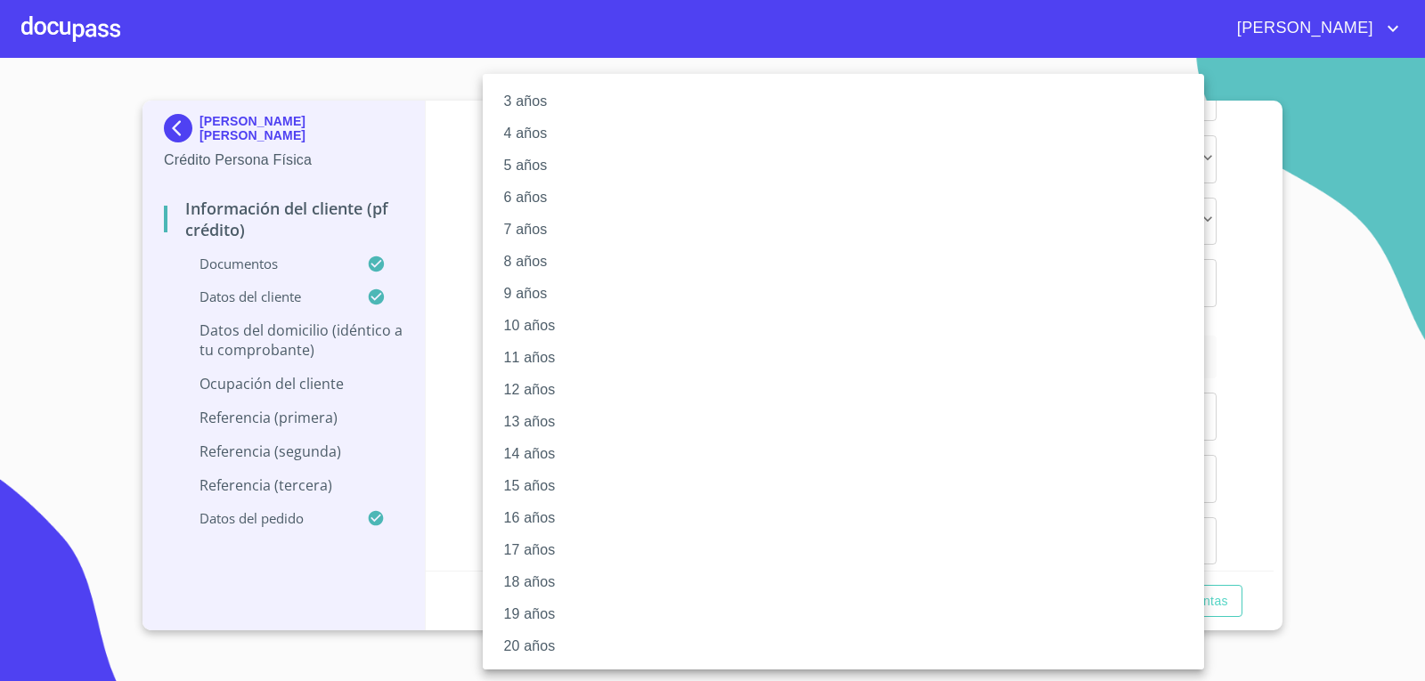
click at [531, 494] on li "15 años" at bounding box center [850, 486] width 735 height 32
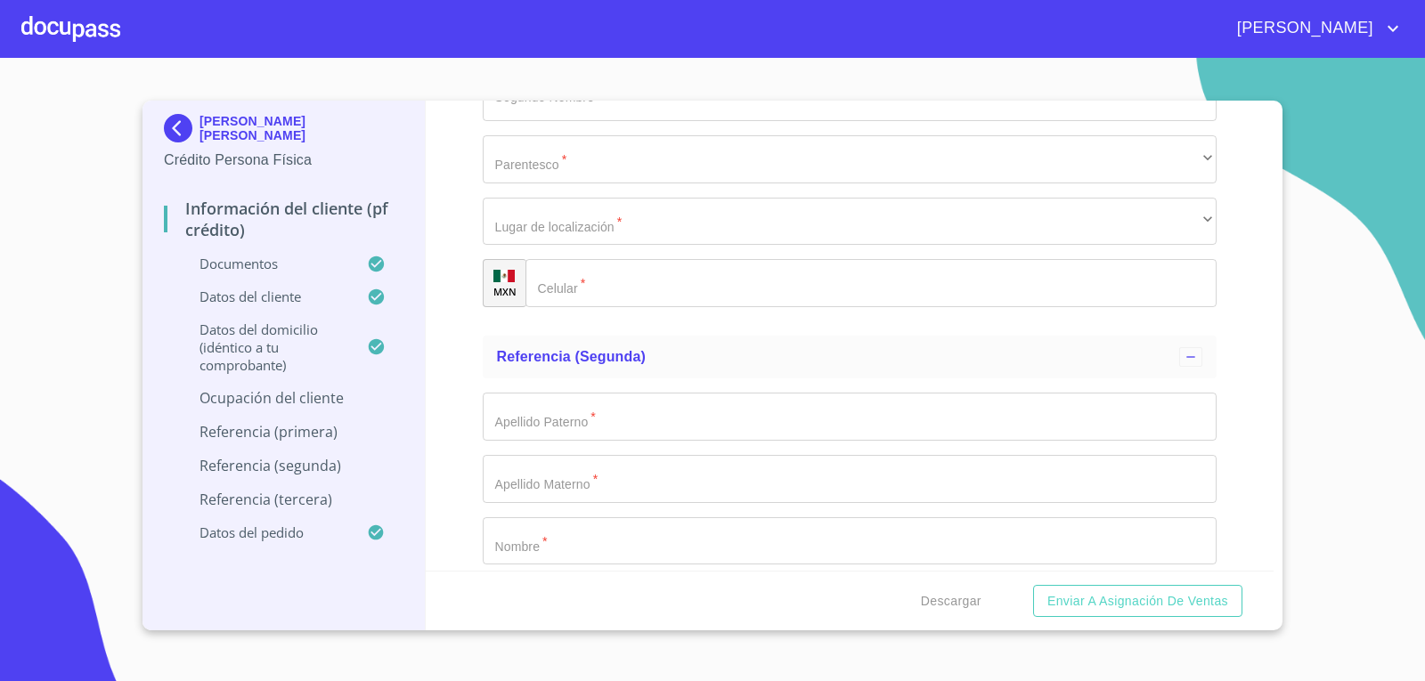
scroll to position [102, 0]
click at [466, 417] on div "Información del cliente (PF crédito) Documentos Documento de identificación.   …" at bounding box center [850, 336] width 849 height 470
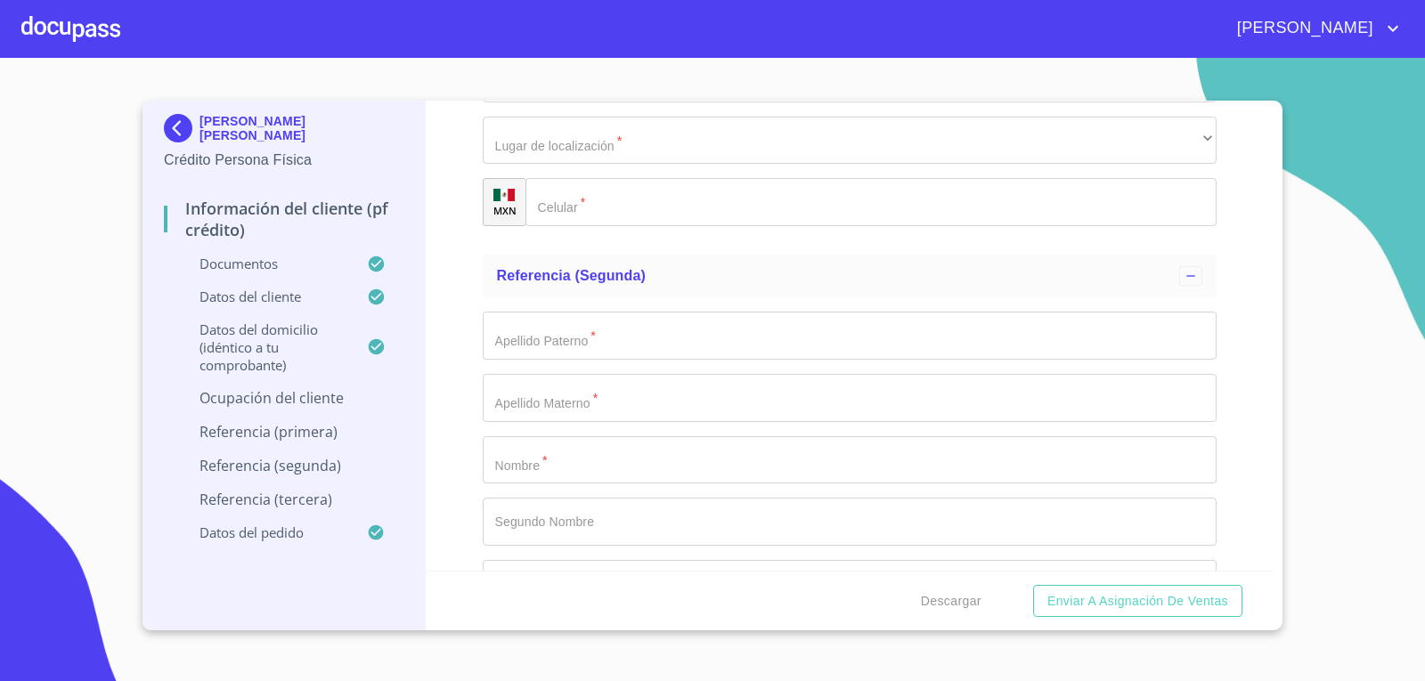
scroll to position [8395, 0]
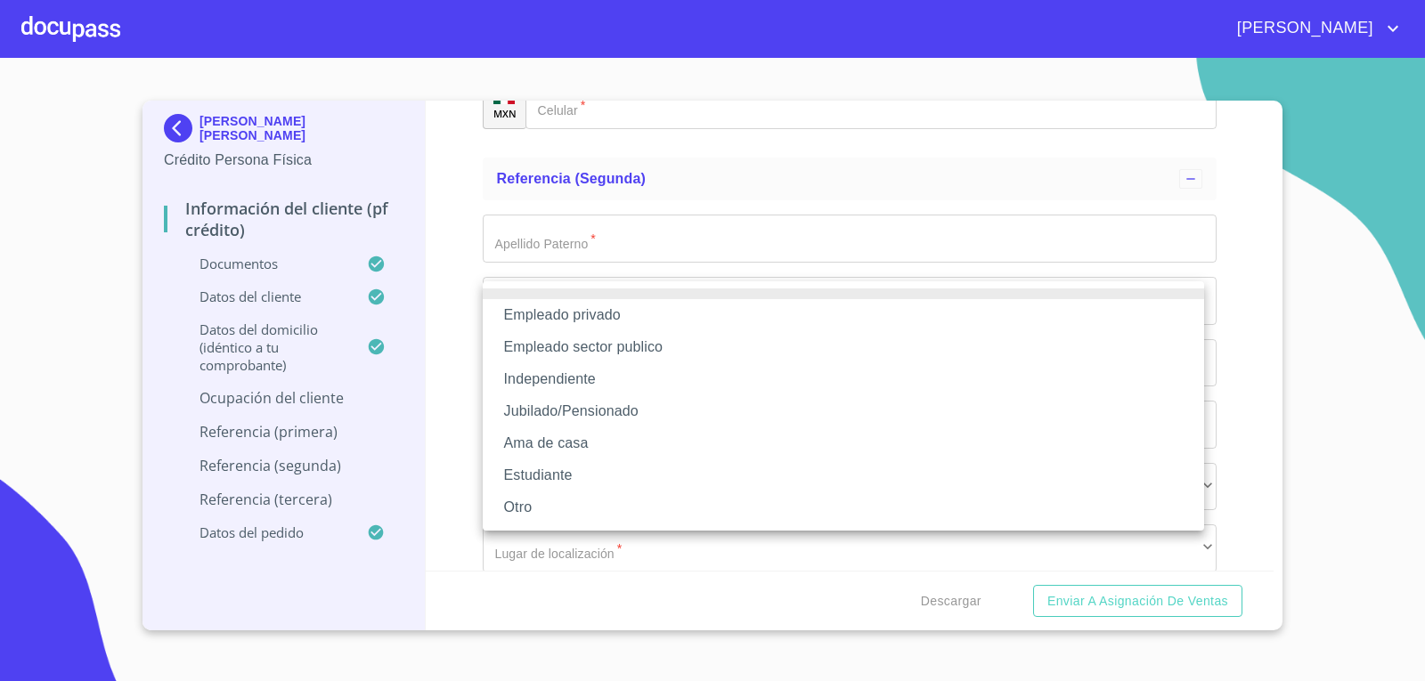
click at [626, 308] on li "Empleado privado" at bounding box center [844, 315] width 722 height 32
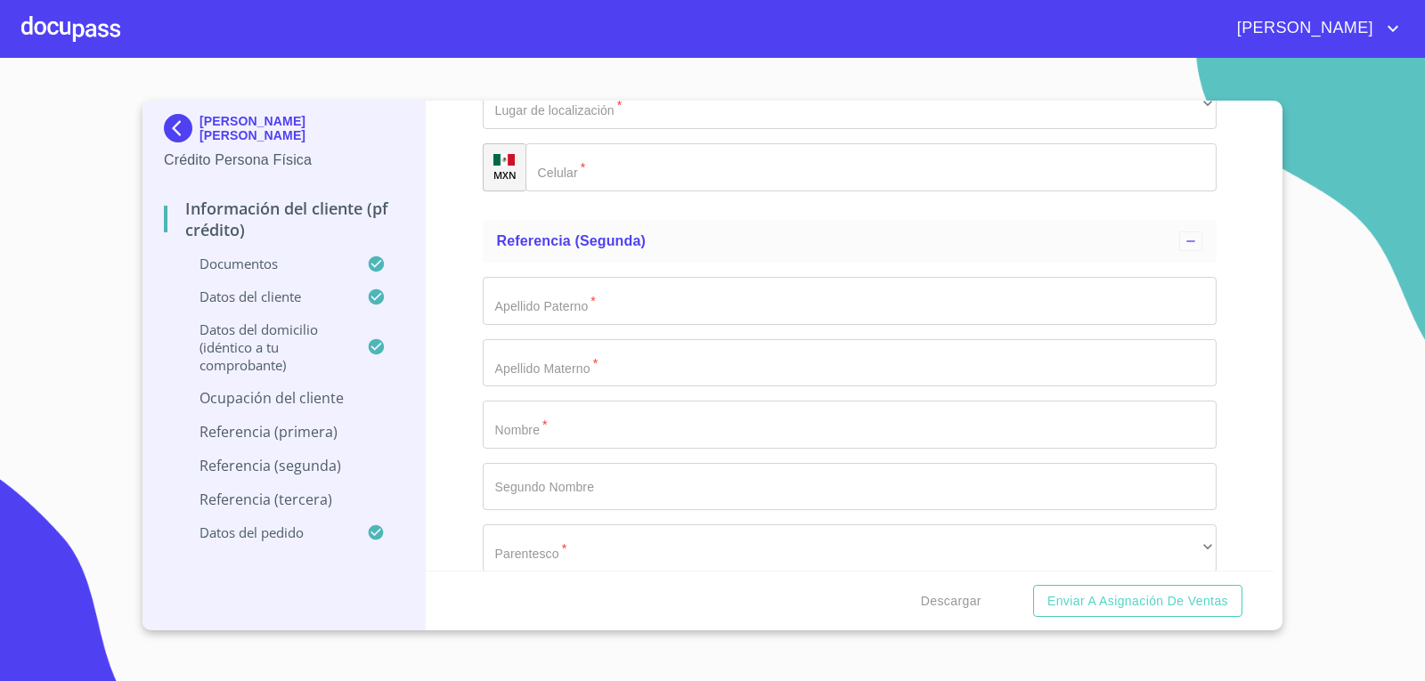
type input "HOLCIM [GEOGRAPHIC_DATA]"
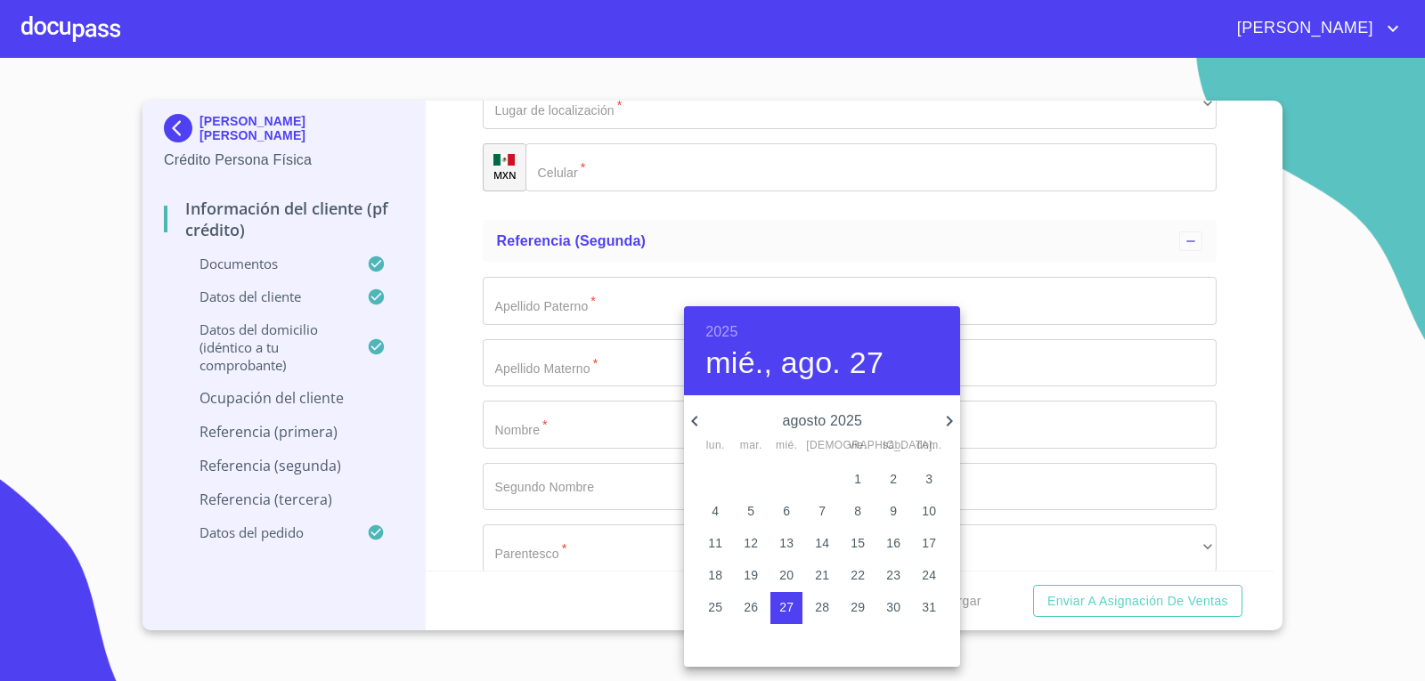
click at [820, 513] on p "7" at bounding box center [822, 511] width 7 height 18
click at [719, 331] on h6 "2025" at bounding box center [722, 332] width 32 height 25
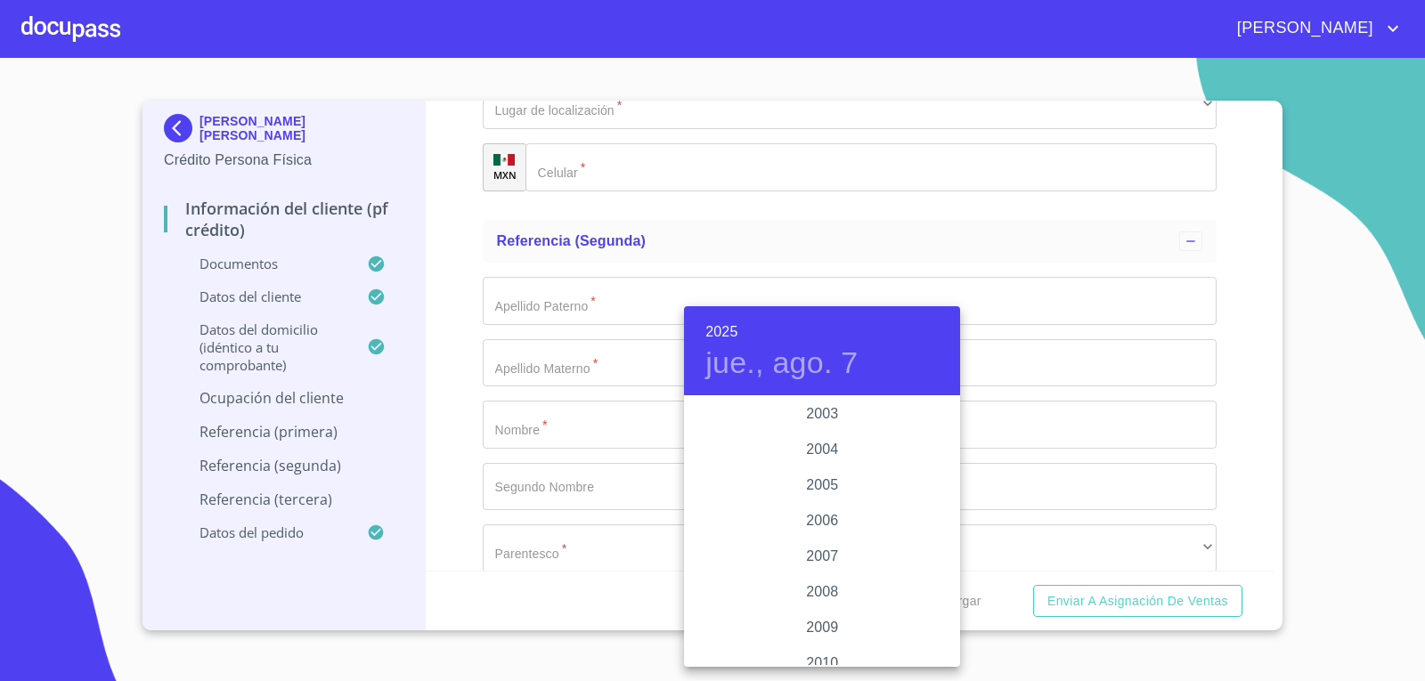
scroll to position [2744, 0]
click at [820, 590] on div "2007" at bounding box center [822, 594] width 276 height 36
type input "7 de ago. de 2007"
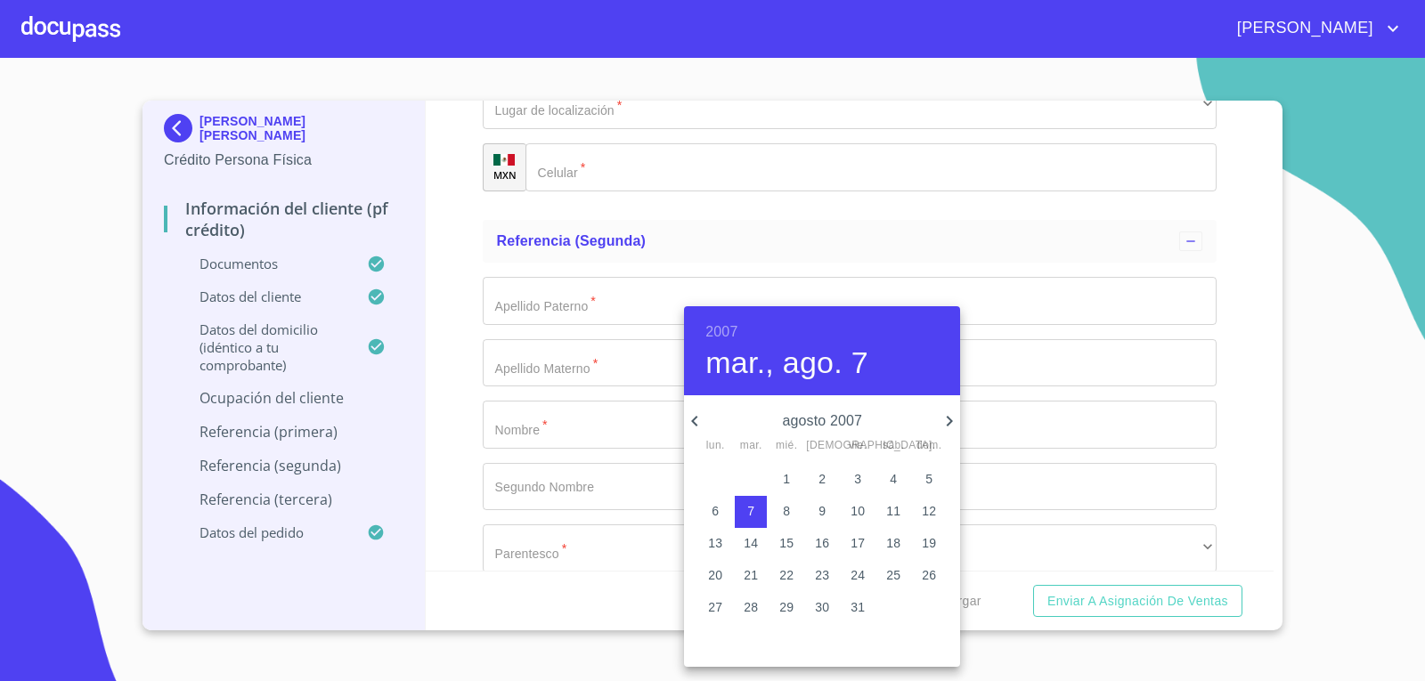
click at [460, 456] on div at bounding box center [712, 340] width 1425 height 681
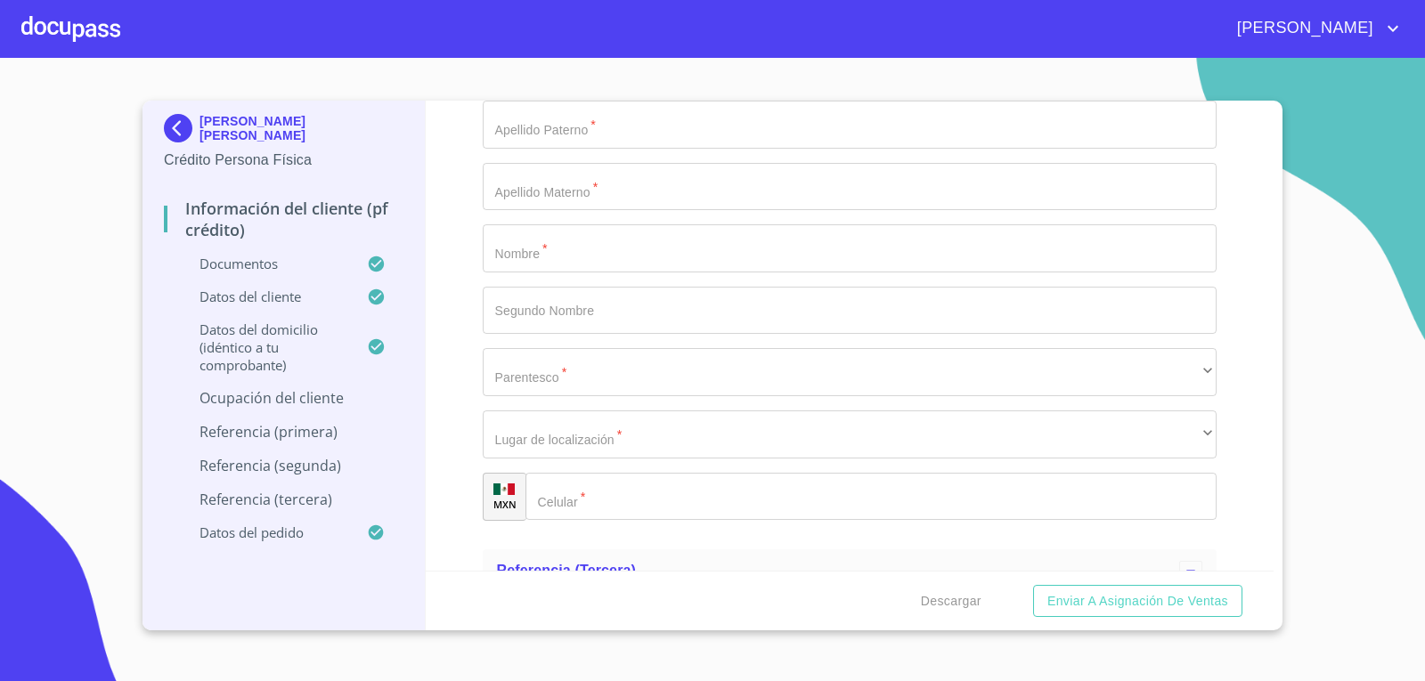
scroll to position [8573, 0]
type input "EMPLEADO"
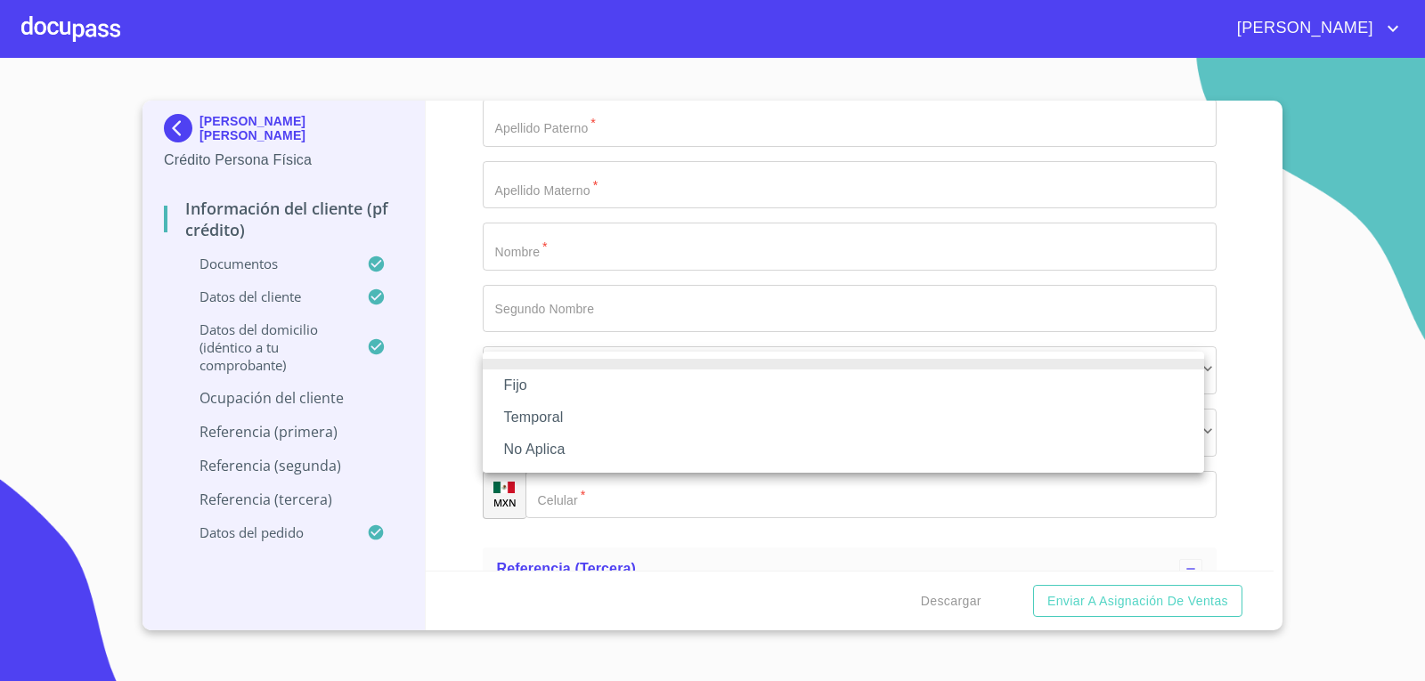
click at [619, 396] on li "Fijo" at bounding box center [844, 386] width 722 height 32
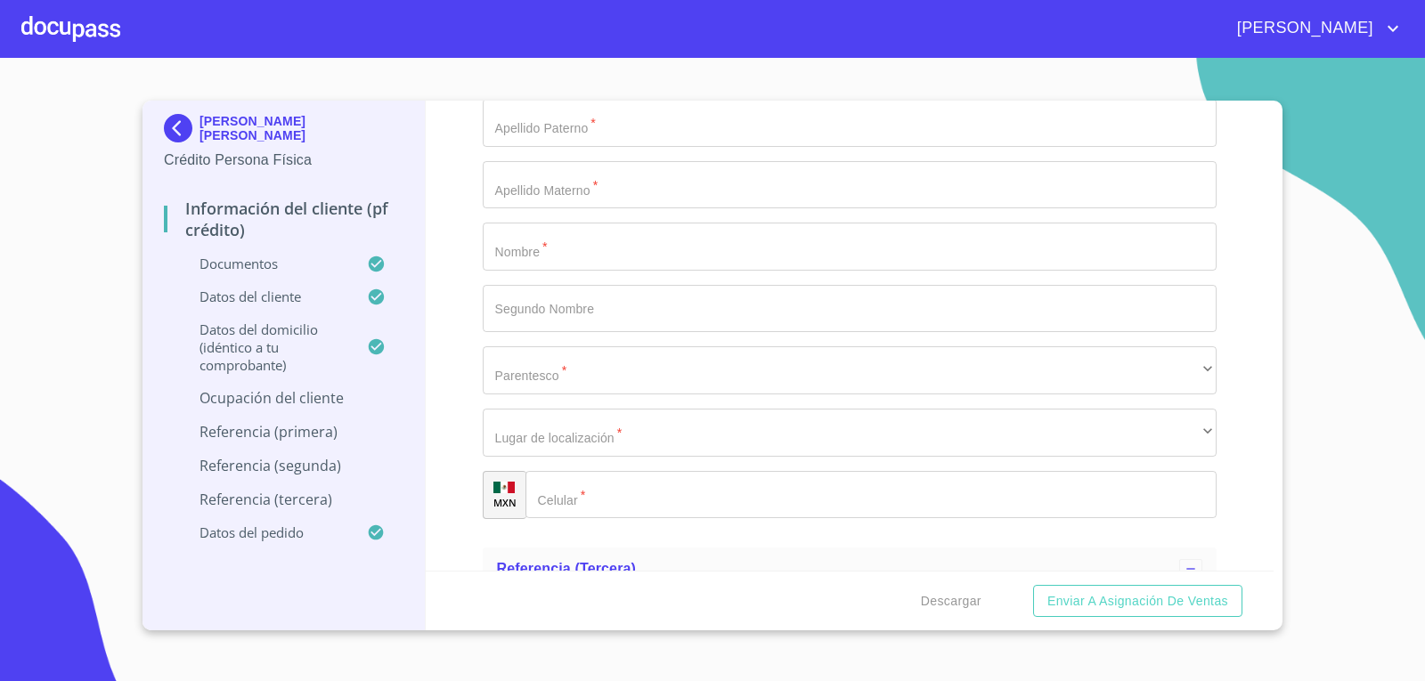
type input "20000"
click at [434, 416] on div "Información del cliente (PF crédito) Documentos Documento de identificación.   …" at bounding box center [850, 336] width 849 height 470
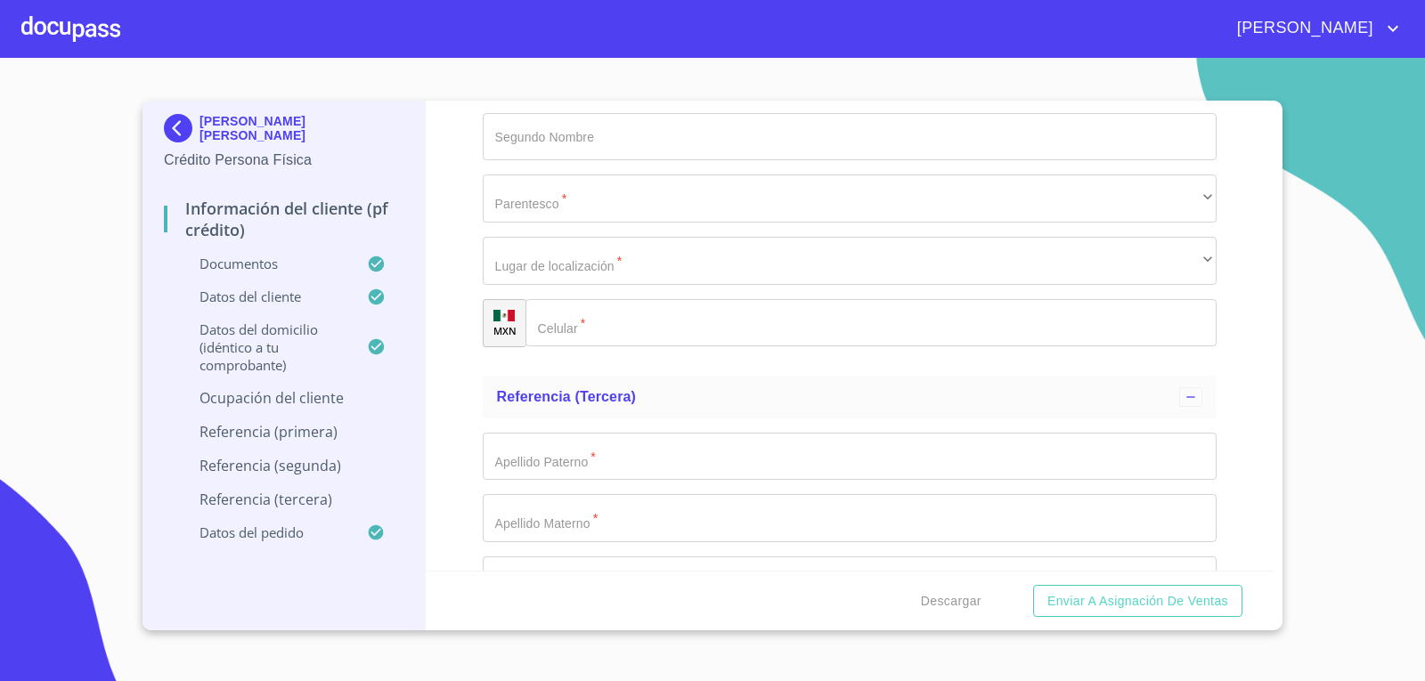
scroll to position [8751, 0]
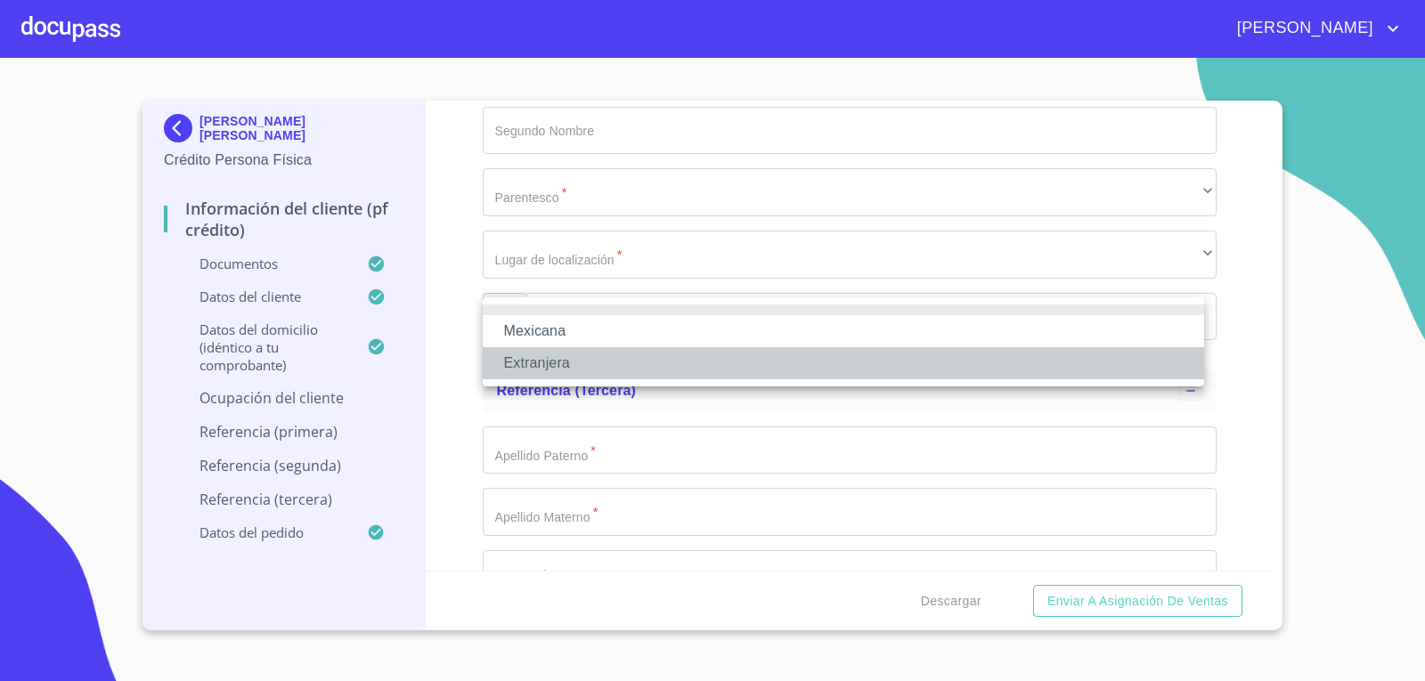
click at [553, 367] on li "Extranjera" at bounding box center [844, 363] width 722 height 32
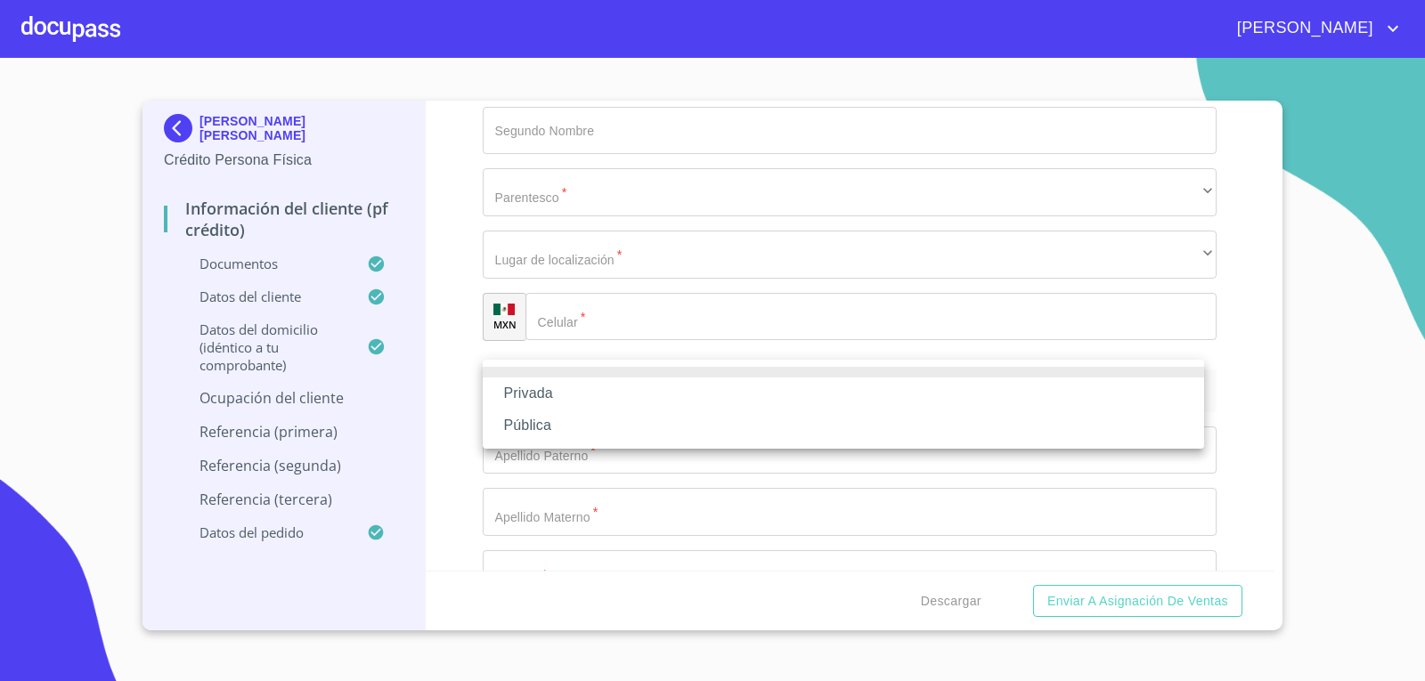
click at [583, 402] on li "Privada" at bounding box center [844, 394] width 722 height 32
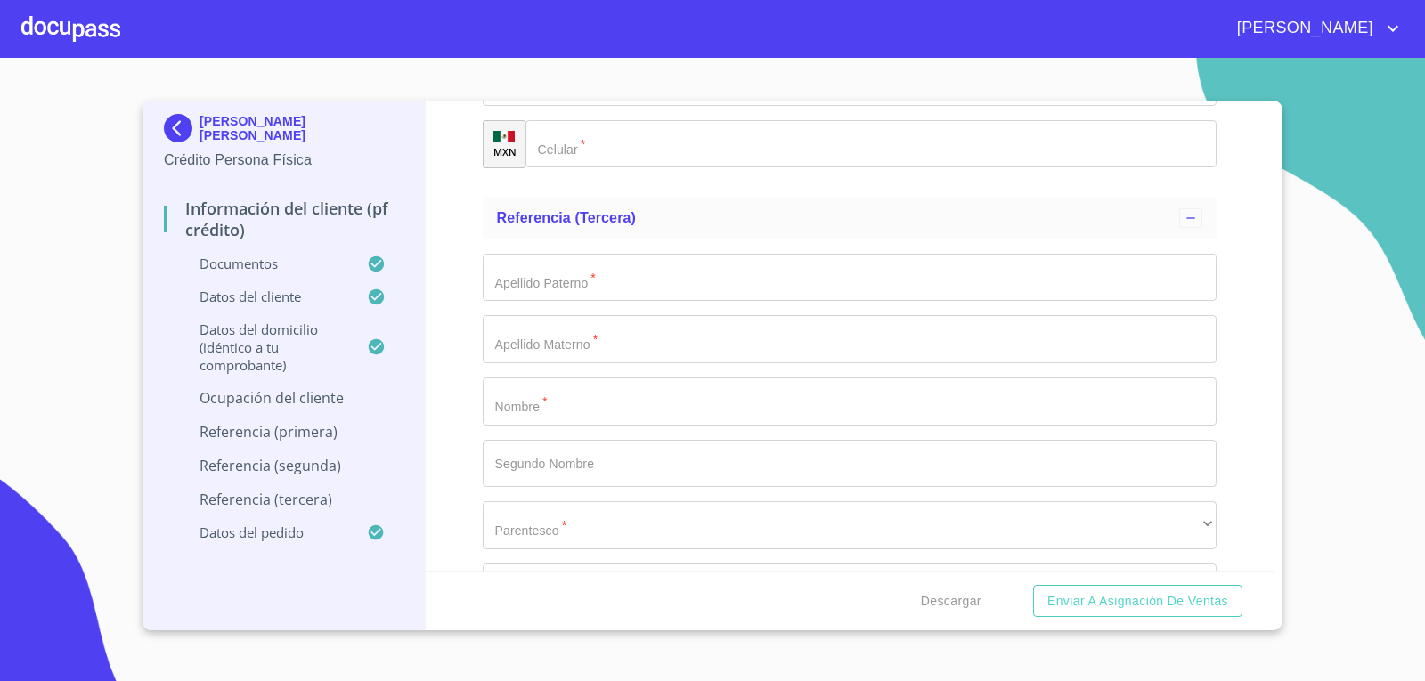
scroll to position [8930, 0]
type input "CONSTRUCCION"
drag, startPoint x: 598, startPoint y: 315, endPoint x: 607, endPoint y: 317, distance: 9.1
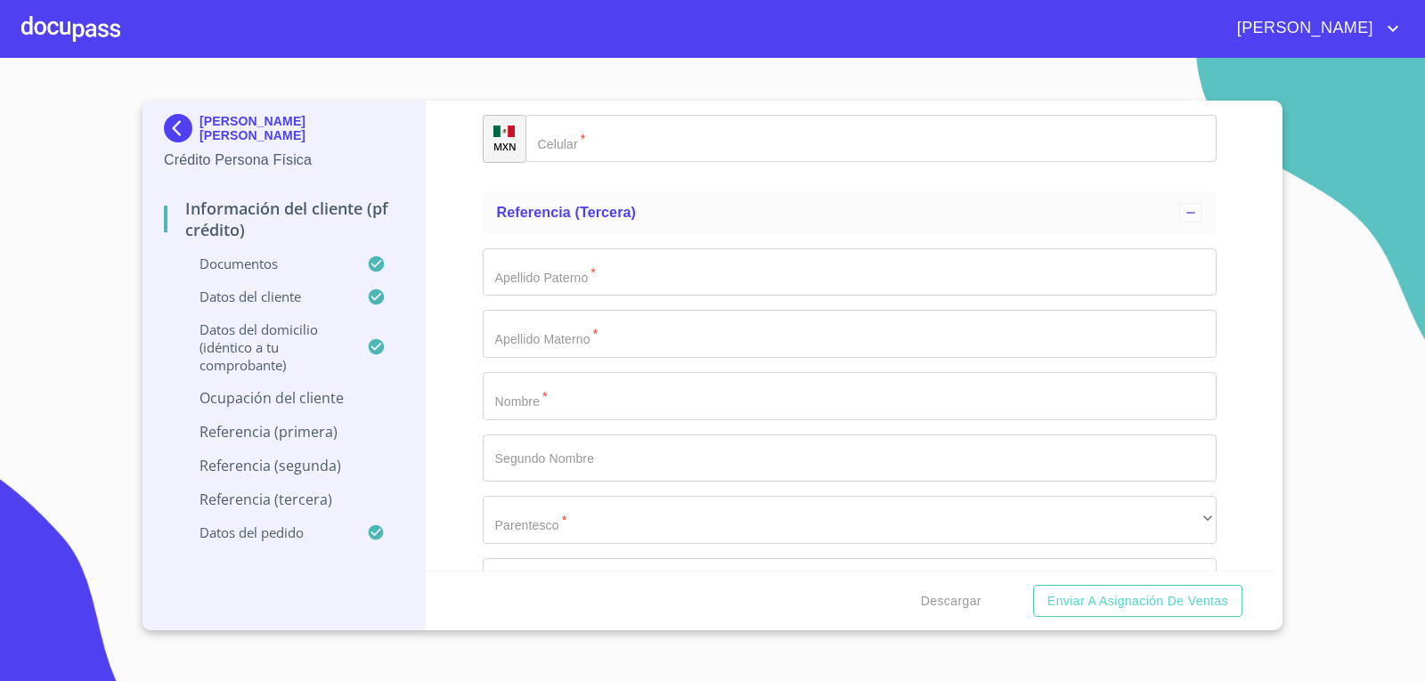
paste input "[PERSON_NAME]. Sur [PERSON_NAME]"
type input "[PERSON_NAME]. Sur [PERSON_NAME]"
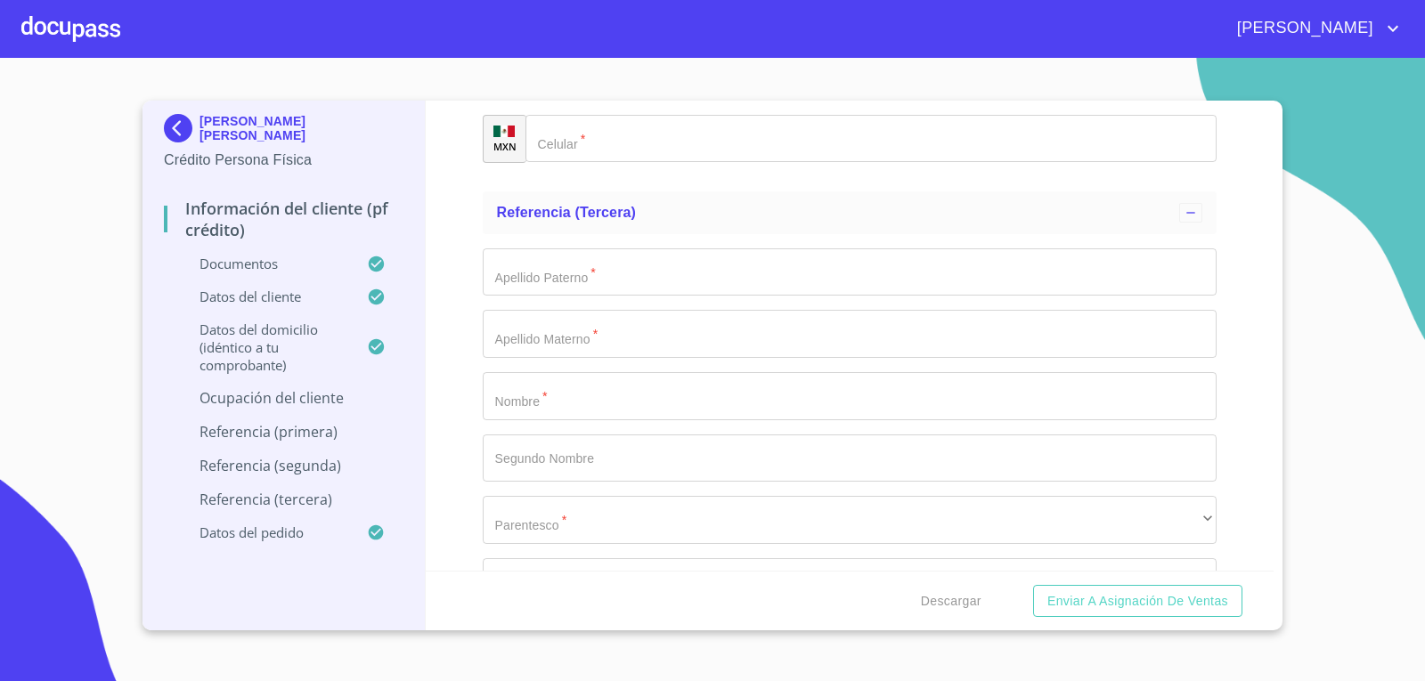
type input "6230"
type input "[PHONE_NUMBER]"
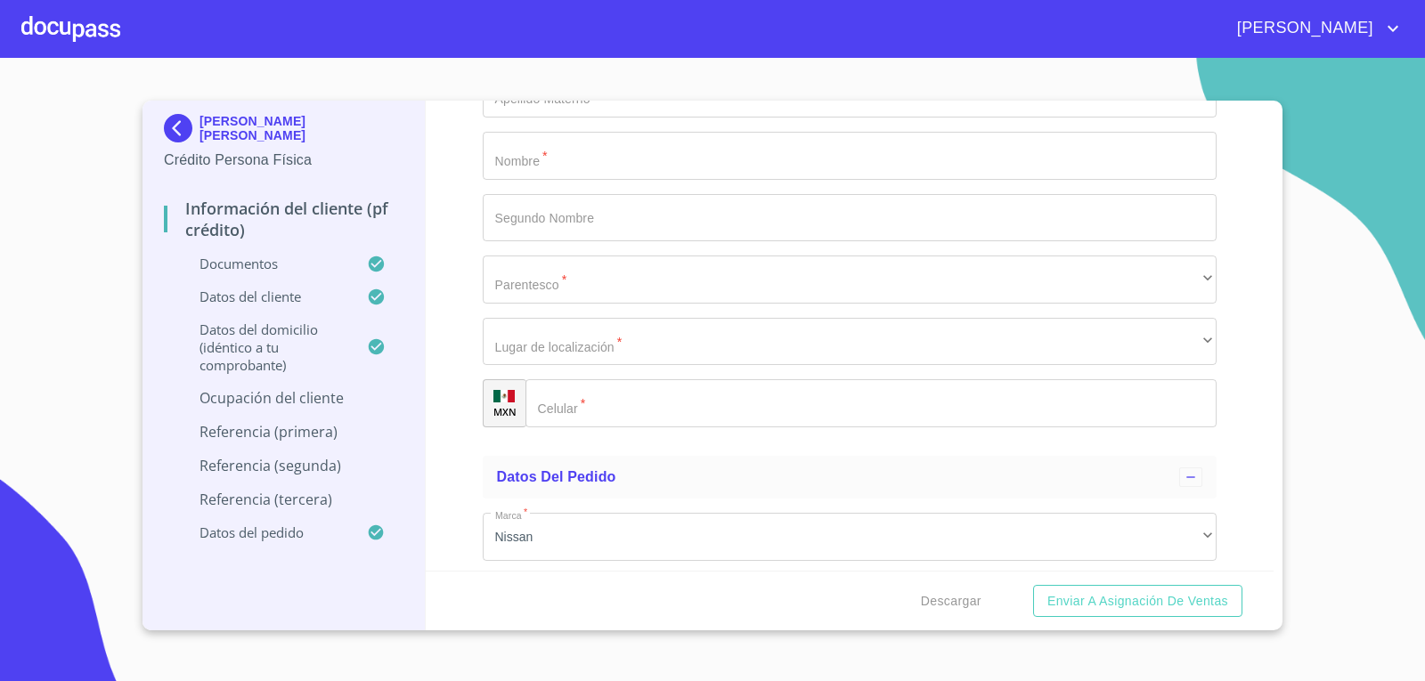
scroll to position [9197, 0]
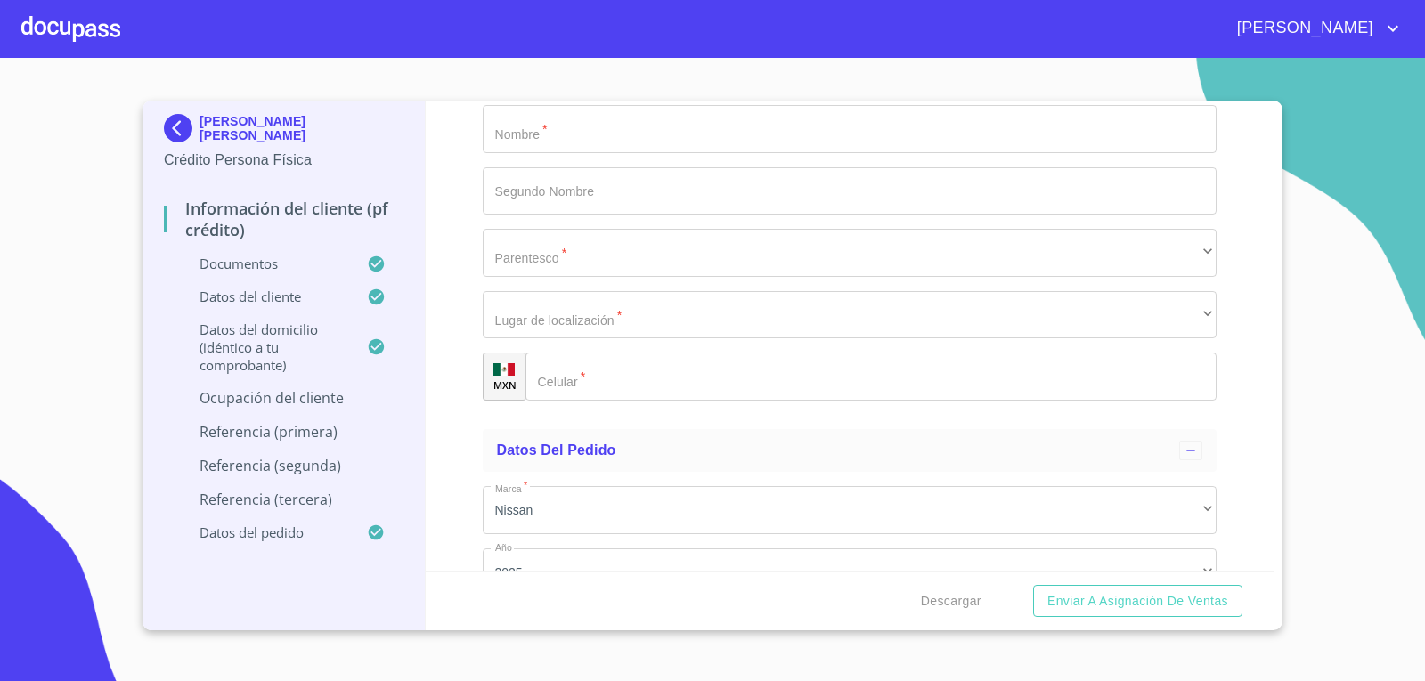
type input "SAN [PERSON_NAME] TLAQUEPAQUE"
type input "45598"
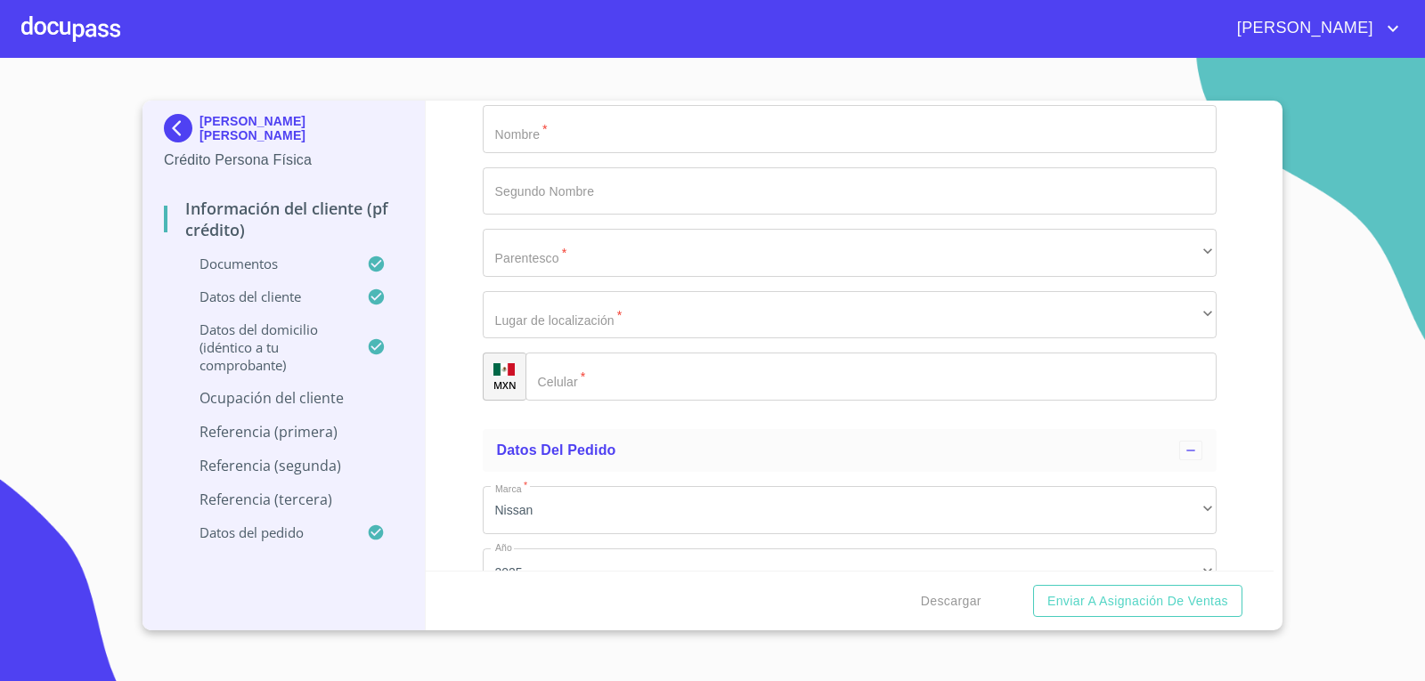
type input "SAN [PERSON_NAME] TLAQUEPAQUE"
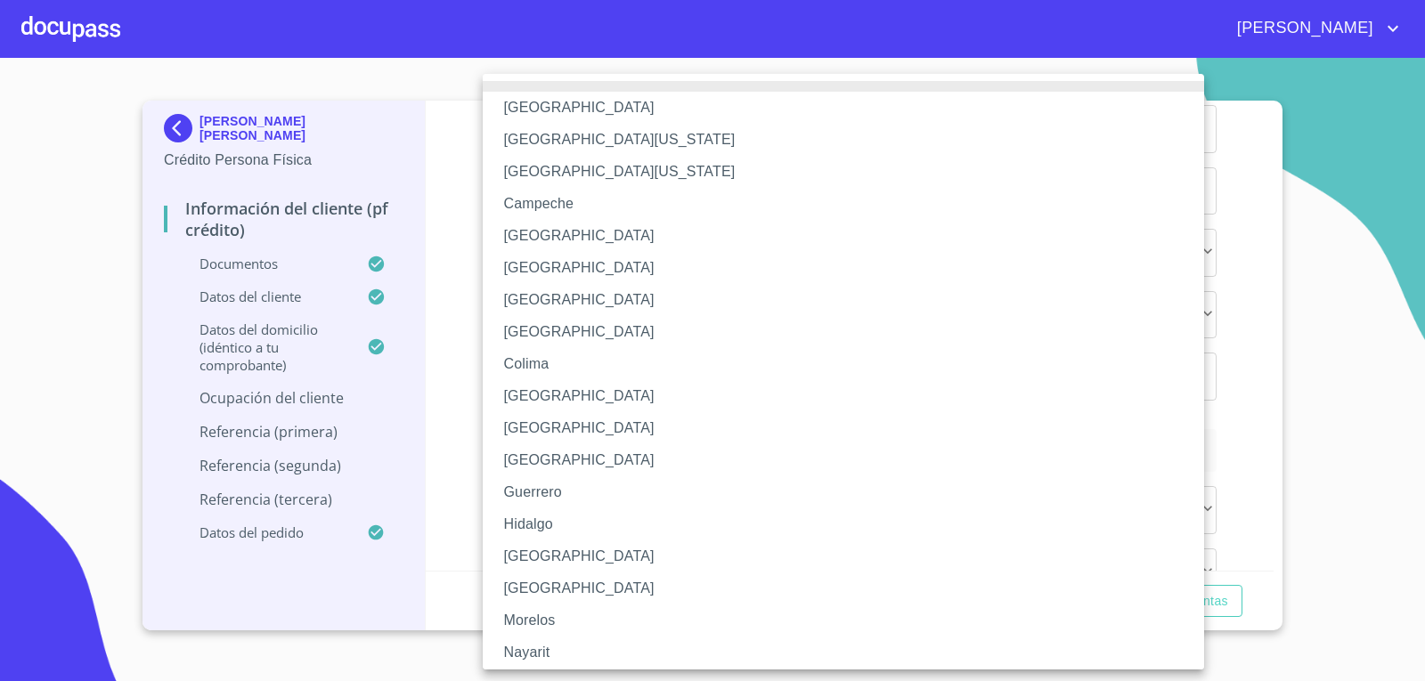
click at [546, 559] on li "[GEOGRAPHIC_DATA]" at bounding box center [850, 557] width 735 height 32
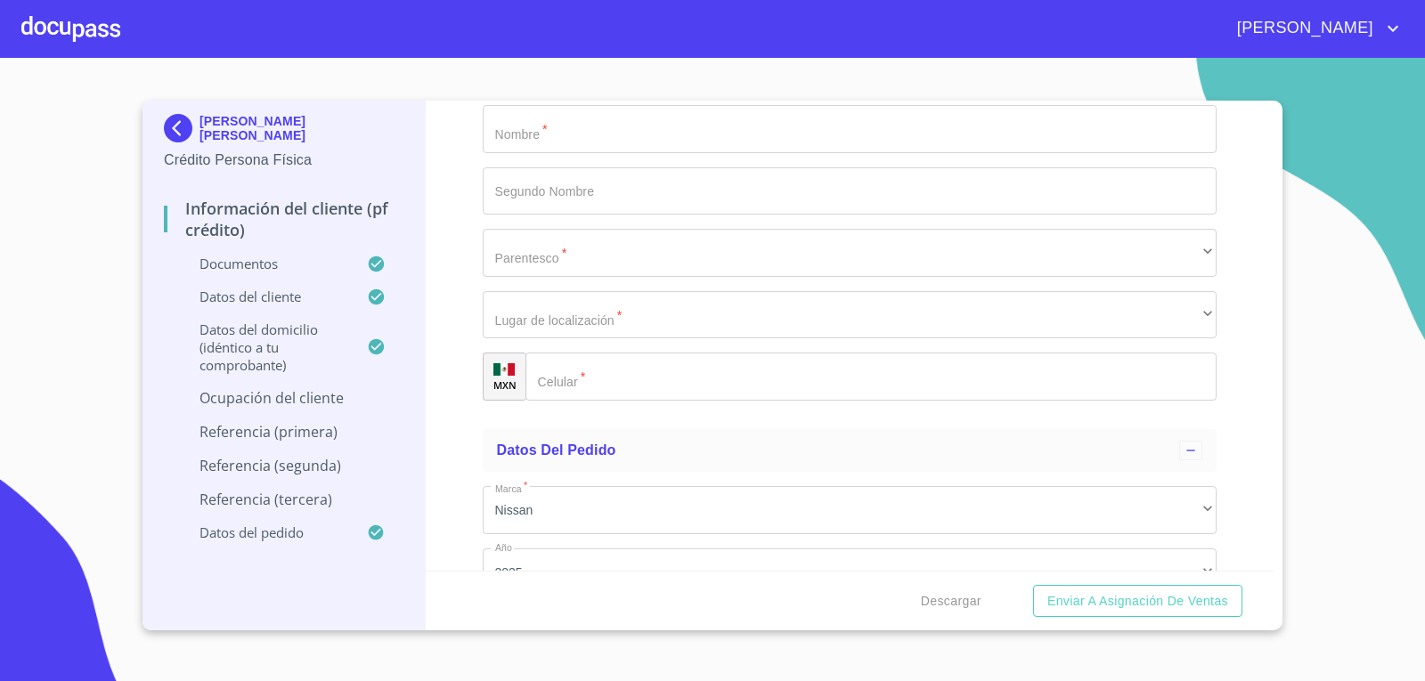
click at [462, 491] on div "Información del cliente (PF crédito) Documentos Documento de identificación.   …" at bounding box center [850, 336] width 849 height 470
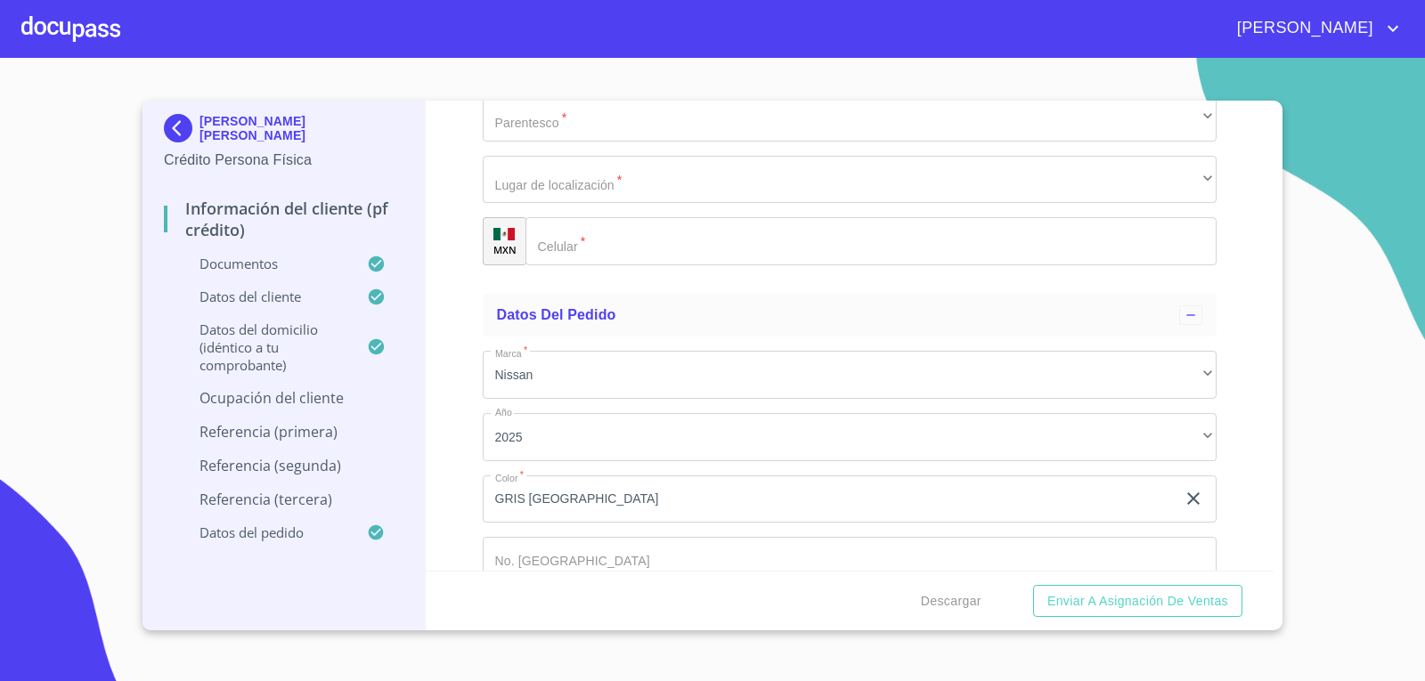
scroll to position [9375, 0]
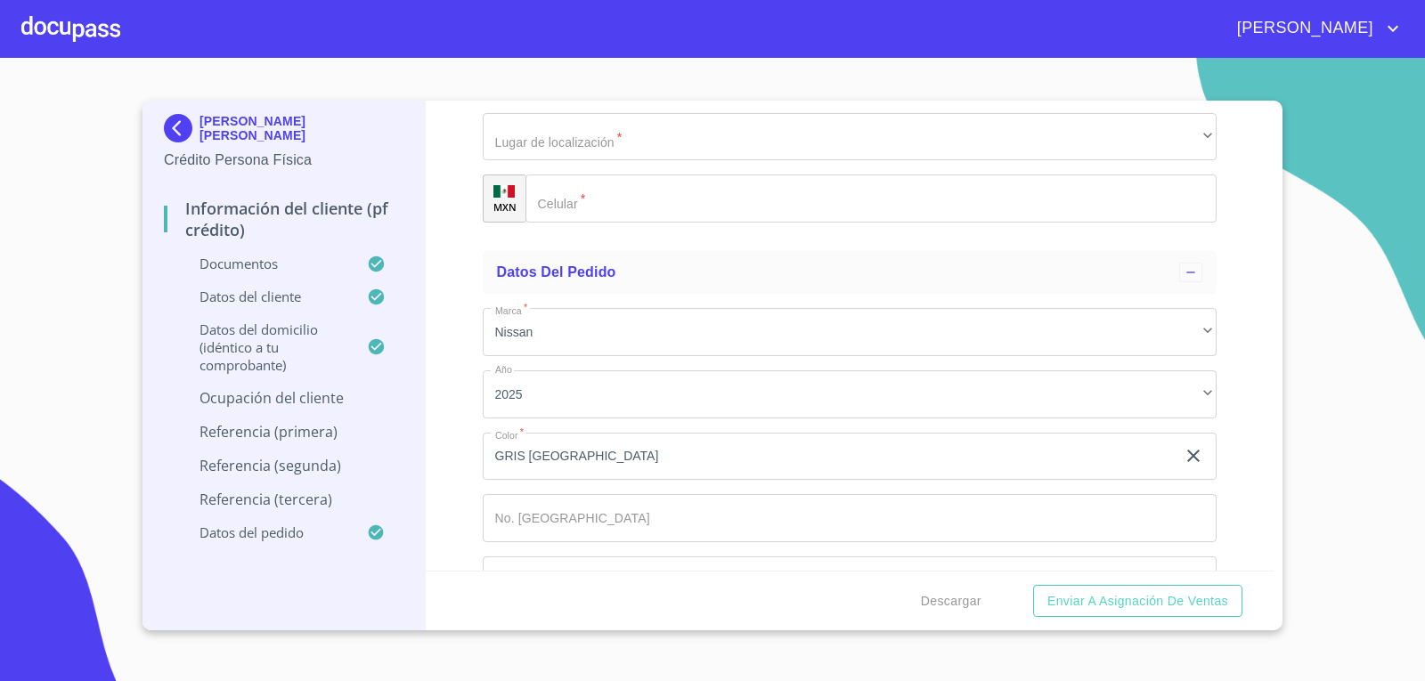
type input "[PERSON_NAME]"
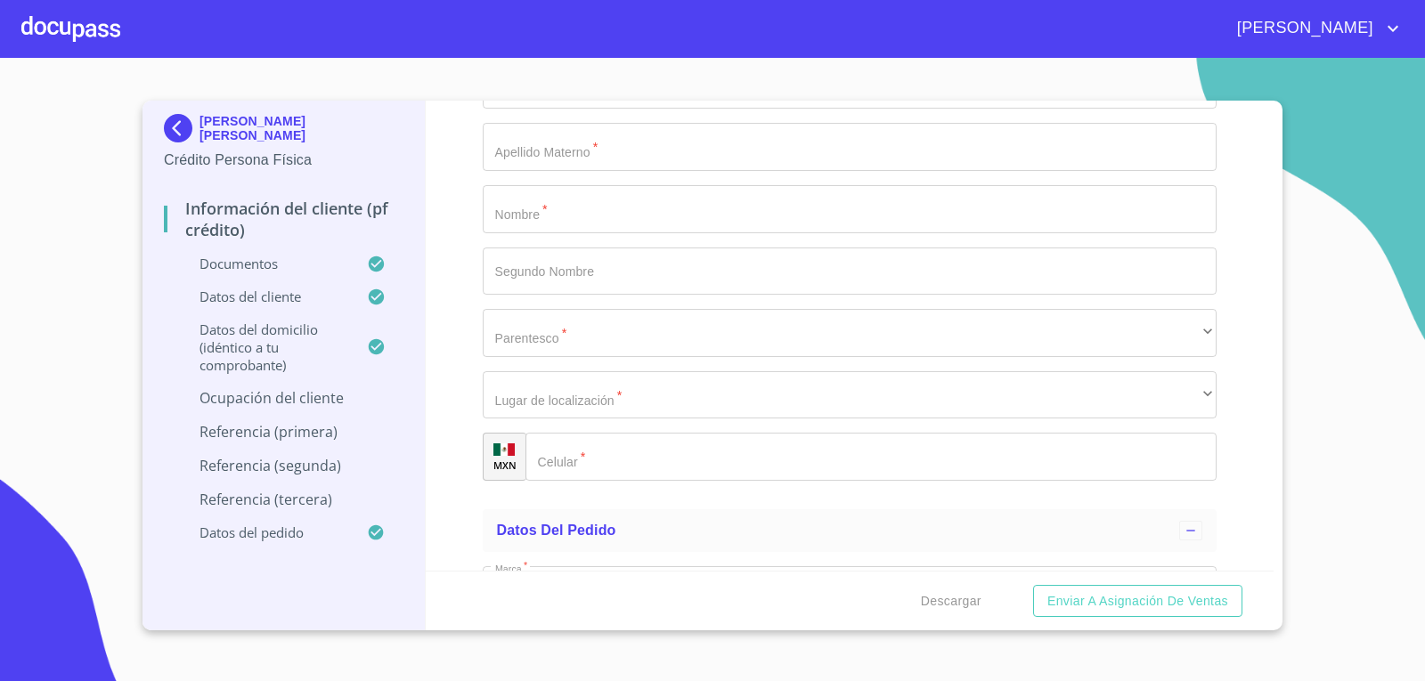
scroll to position [9108, 0]
type input "DIRECTOR GENERAL"
drag, startPoint x: 531, startPoint y: 151, endPoint x: 624, endPoint y: 142, distance: 94.0
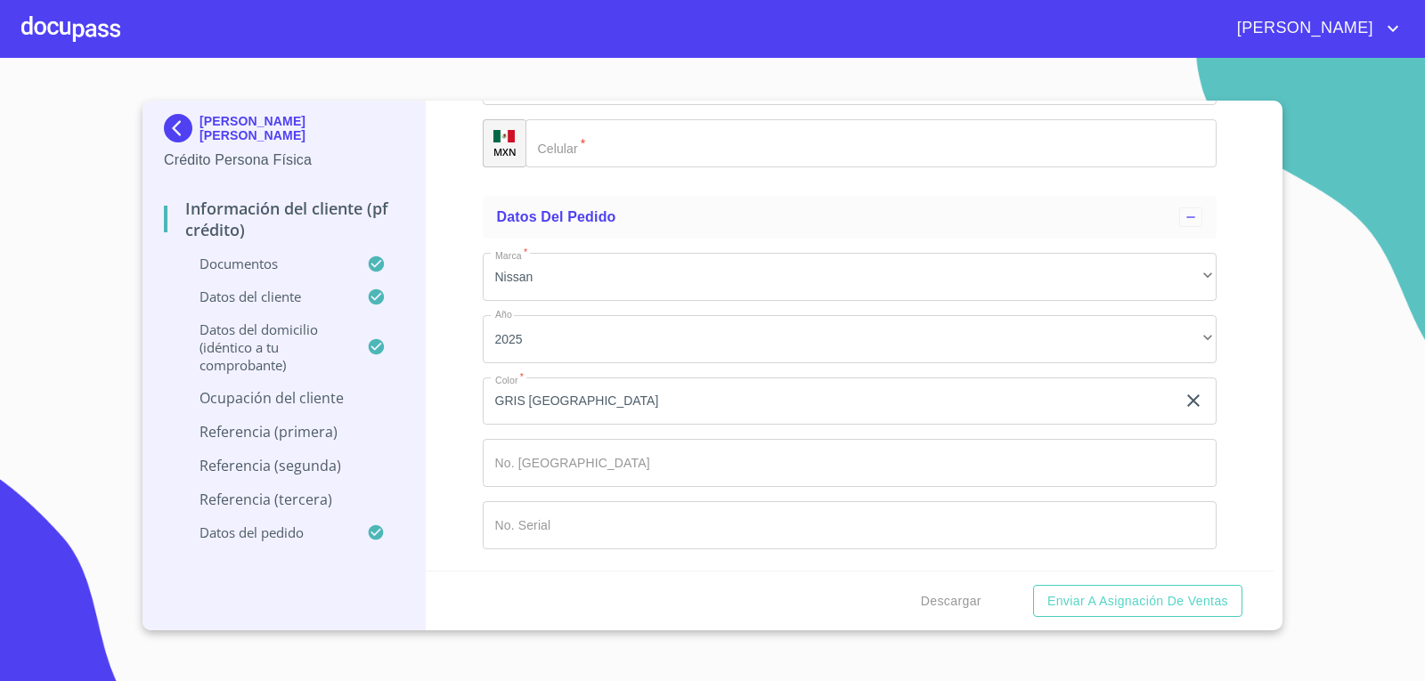
scroll to position [9553, 0]
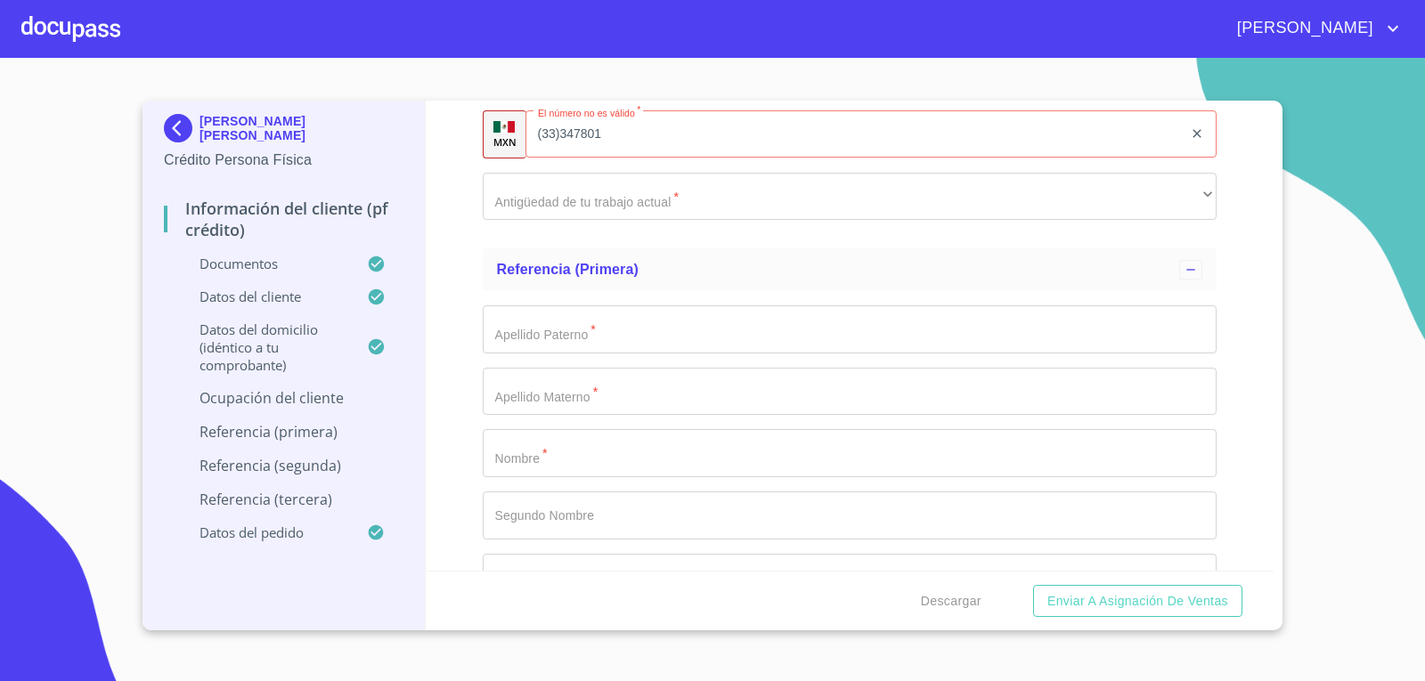
scroll to position [7504, 0]
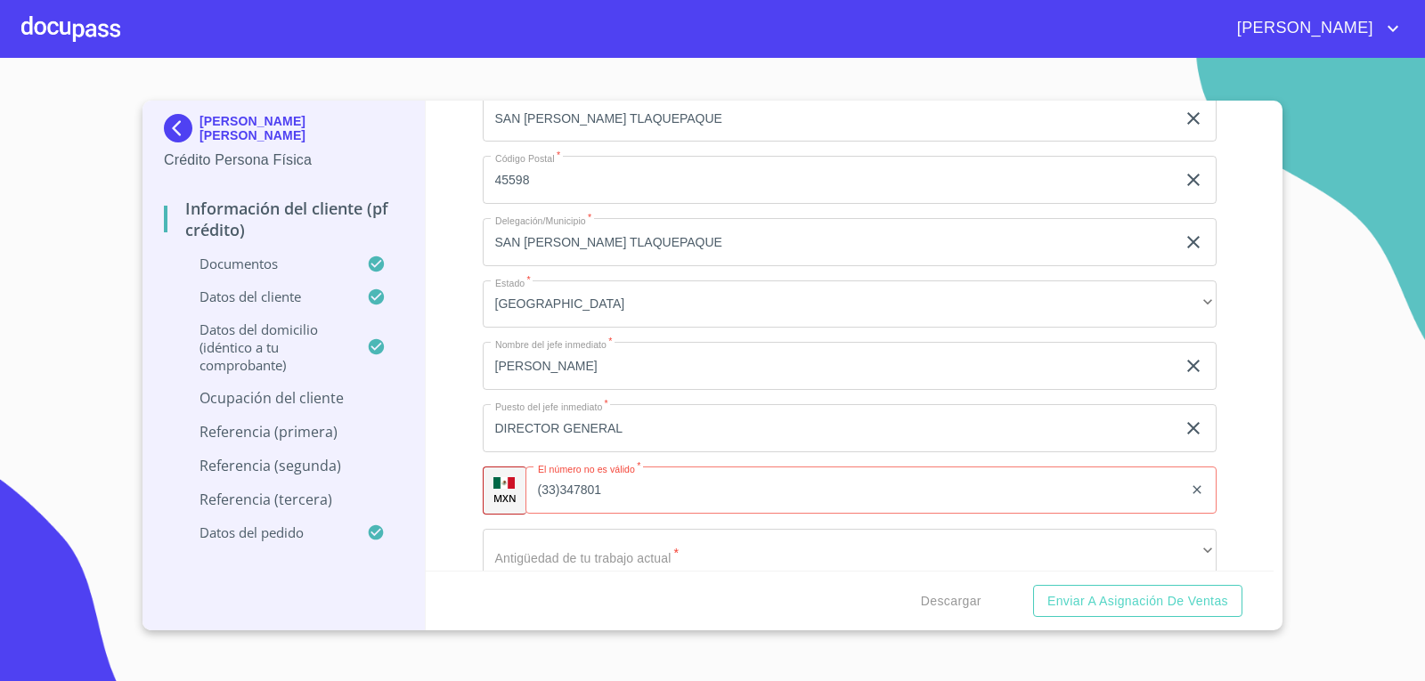
drag, startPoint x: 733, startPoint y: 268, endPoint x: 454, endPoint y: 299, distance: 280.6
click at [454, 299] on div "Información del cliente (PF crédito) Documentos Documento de identificación.   …" at bounding box center [850, 336] width 849 height 470
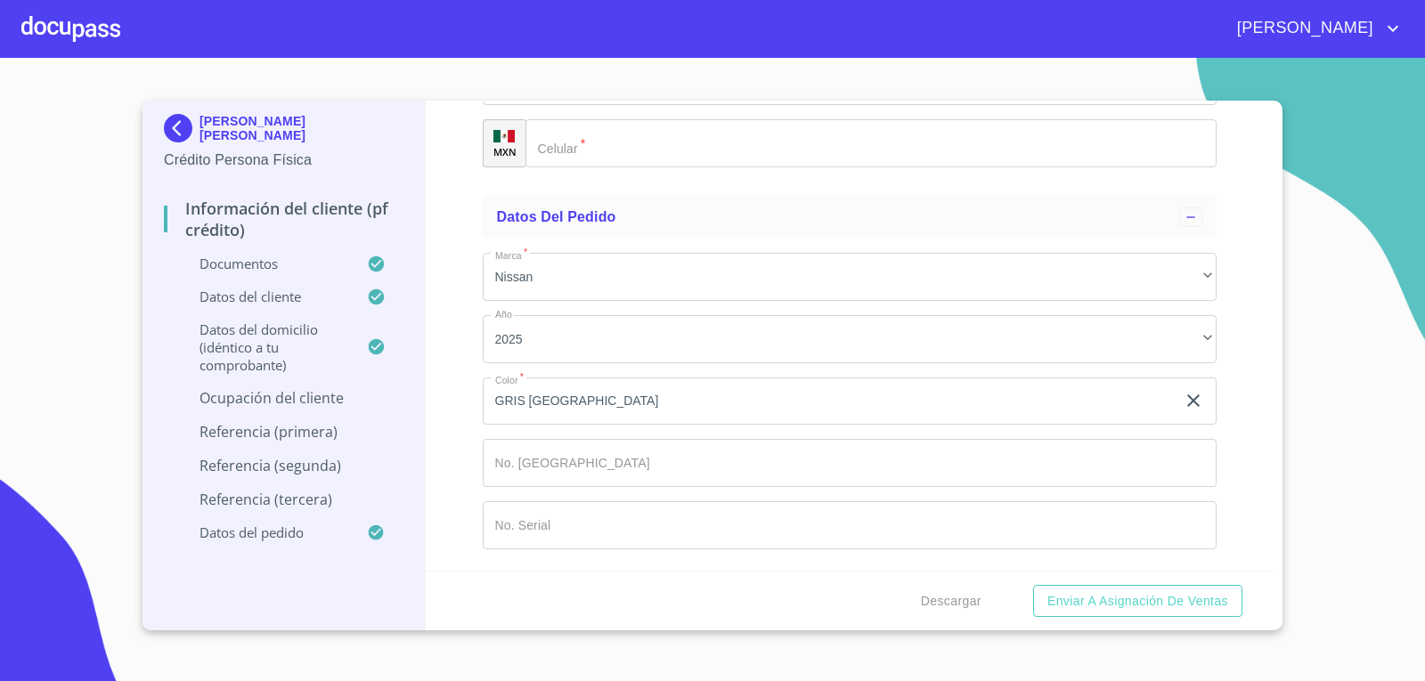
scroll to position [9642, 0]
type input "[PHONE_NUMBER]"
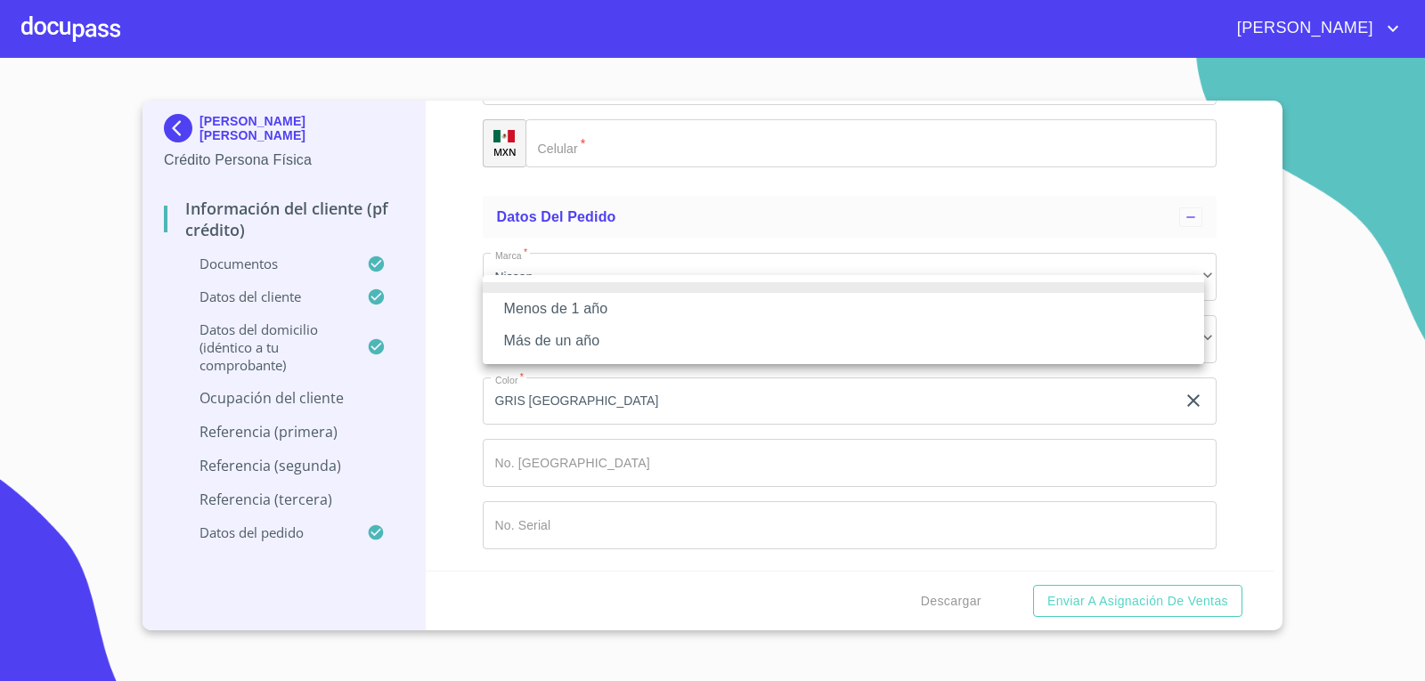
click at [618, 337] on li "Más de un año" at bounding box center [844, 341] width 722 height 32
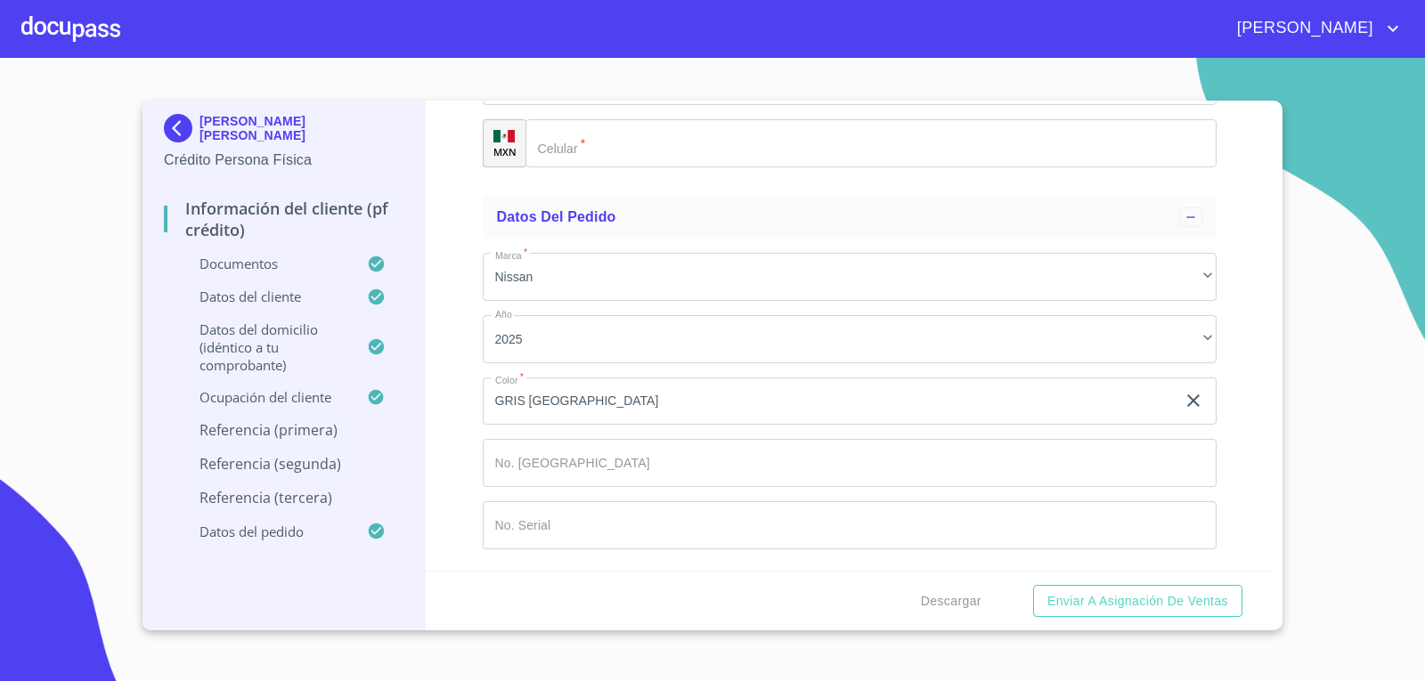
click at [277, 272] on p "Documentos" at bounding box center [265, 264] width 203 height 18
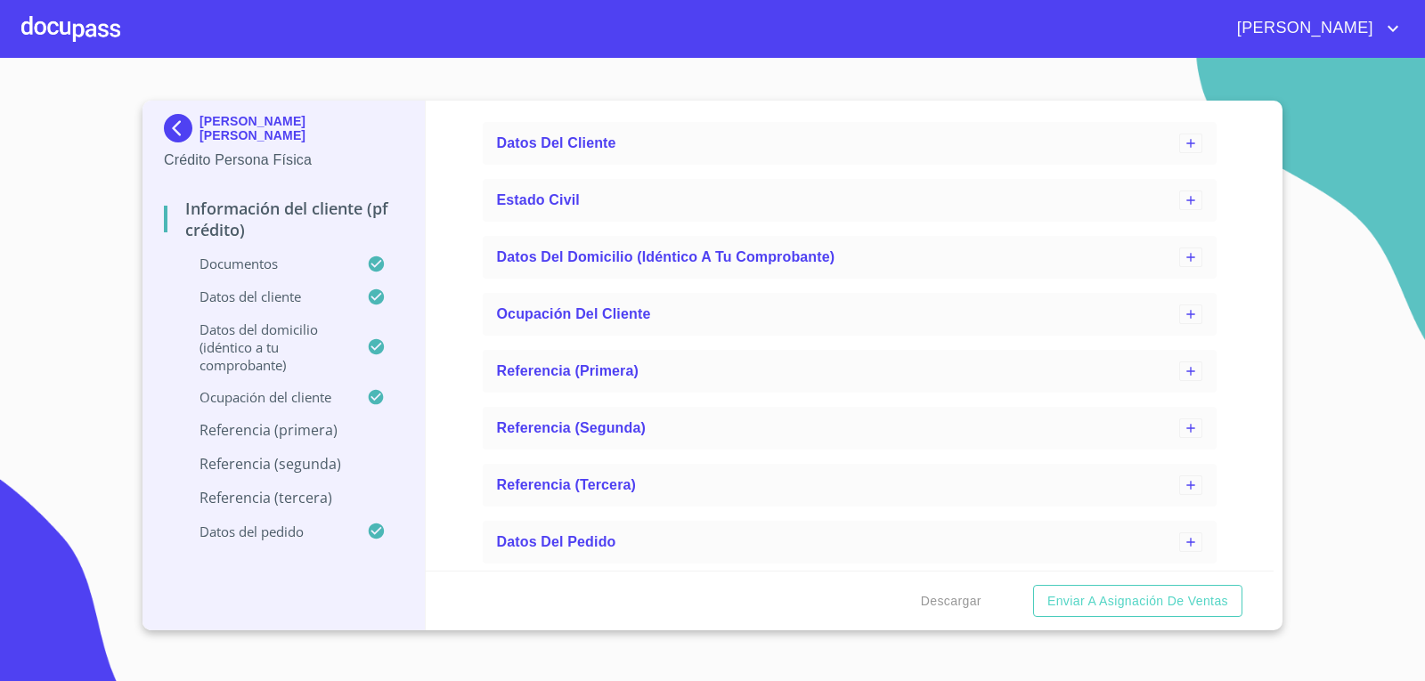
scroll to position [5423, 0]
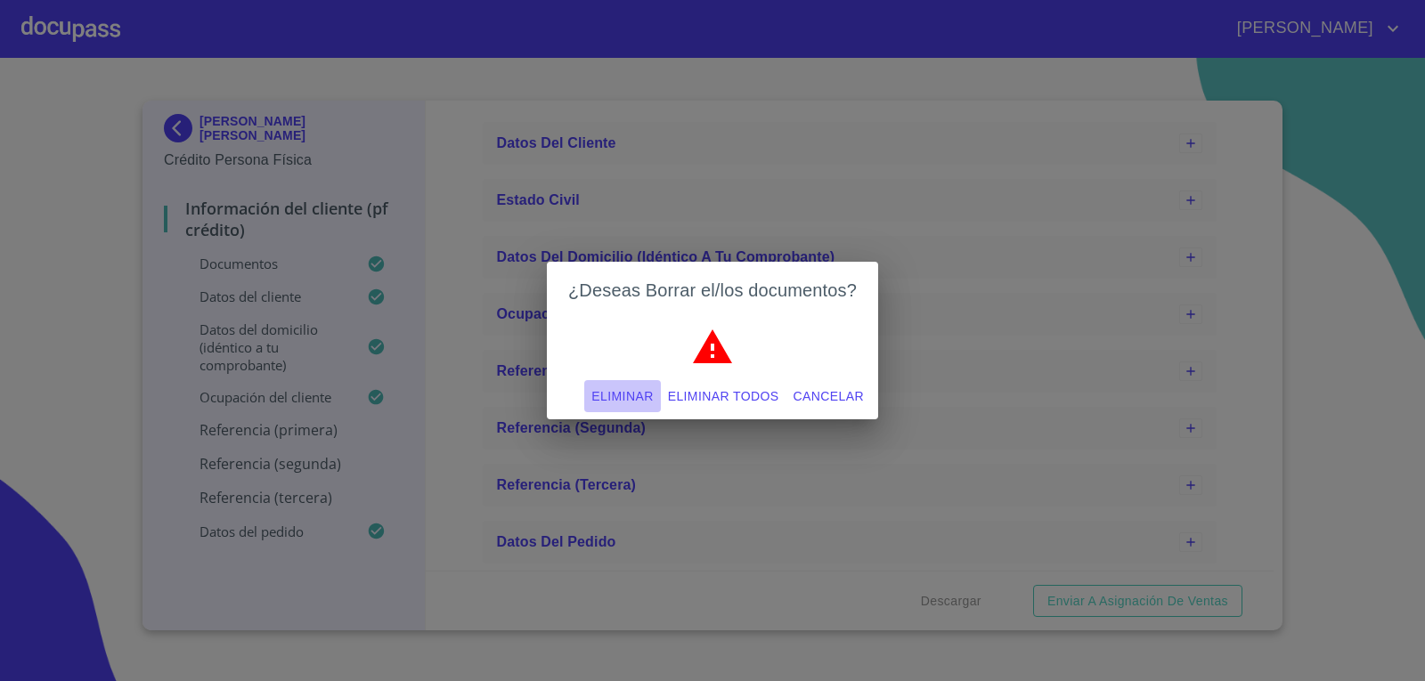
click at [622, 396] on span "Eliminar" at bounding box center [622, 397] width 61 height 22
